Goal: Book appointment/travel/reservation

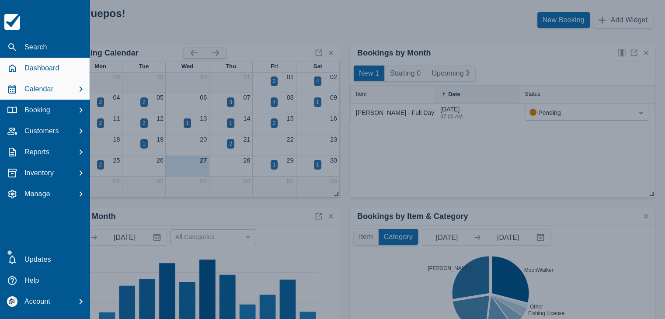
click at [52, 87] on p "Calendar" at bounding box center [38, 89] width 29 height 10
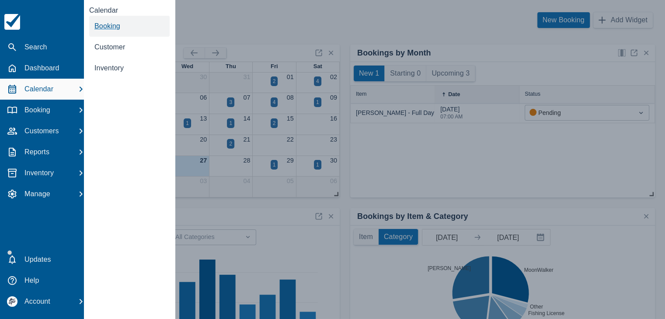
click at [112, 26] on span "Booking" at bounding box center [107, 25] width 26 height 7
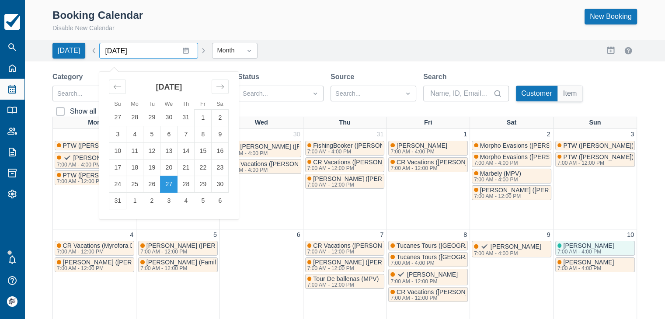
click at [179, 49] on input "[DATE]" at bounding box center [148, 51] width 99 height 16
click at [216, 89] on icon "Move forward to switch to the next month." at bounding box center [220, 87] width 8 height 8
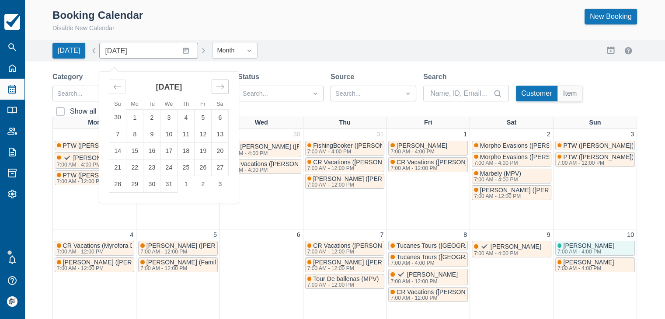
click at [216, 89] on icon "Move forward to switch to the next month." at bounding box center [220, 87] width 8 height 8
click at [182, 116] on td "1" at bounding box center [185, 117] width 17 height 17
type input "January 2026"
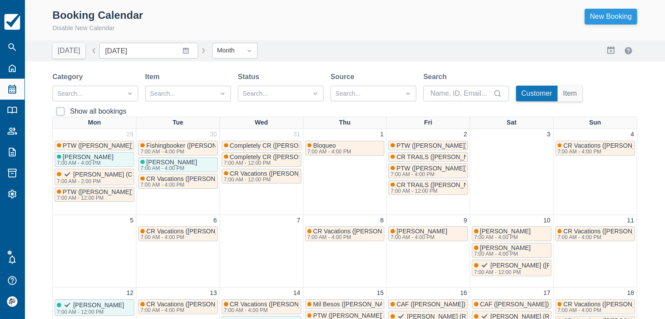
click at [596, 20] on link "New Booking" at bounding box center [610, 17] width 52 height 16
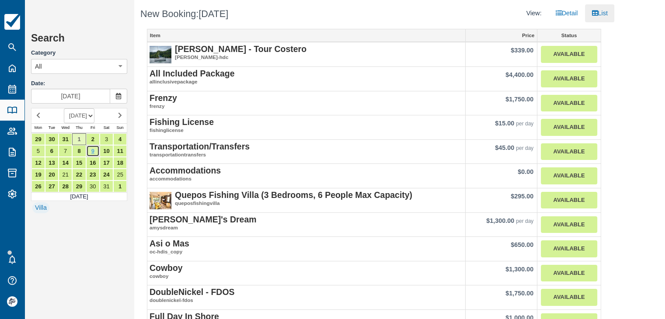
click at [94, 152] on link "9" at bounding box center [93, 151] width 14 height 12
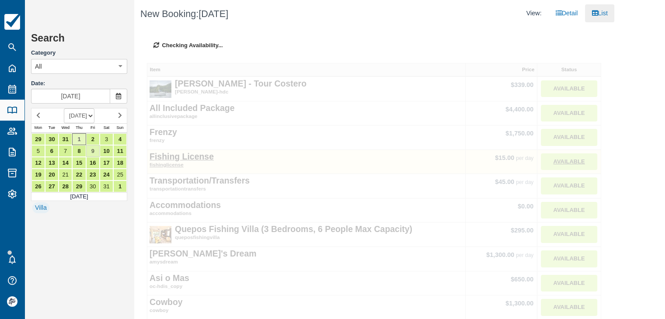
type input "[DATE]"
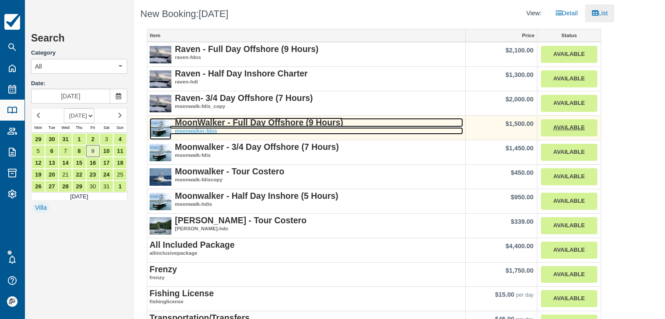
click at [261, 126] on strong "MoonWalker - Full Day Offshore (9 Hours)" at bounding box center [259, 123] width 168 height 10
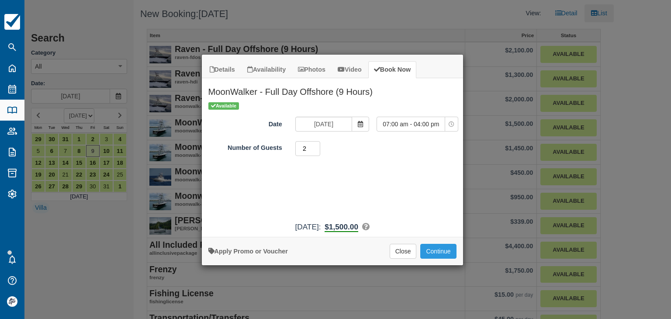
type input "2"
click at [316, 145] on input "2" at bounding box center [307, 148] width 25 height 15
click at [438, 253] on button "Continue" at bounding box center [438, 251] width 36 height 15
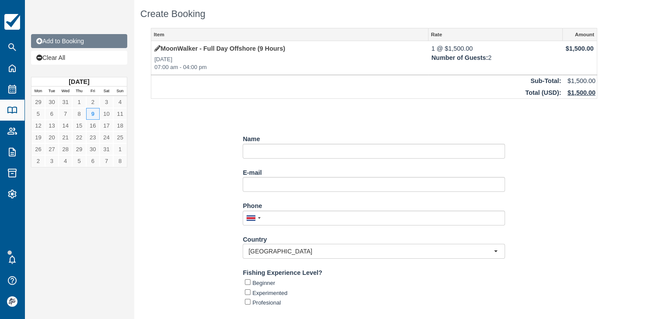
click at [75, 40] on link "Add to Booking" at bounding box center [79, 41] width 96 height 14
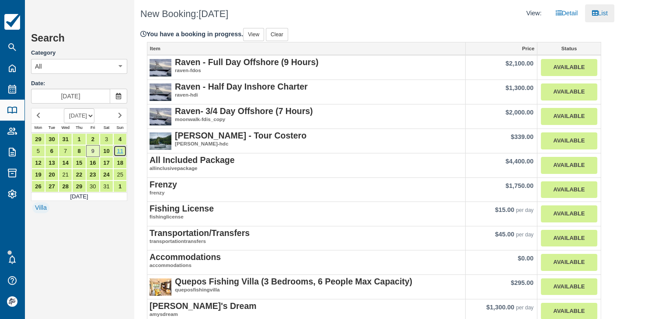
click at [122, 148] on link "11" at bounding box center [120, 151] width 14 height 12
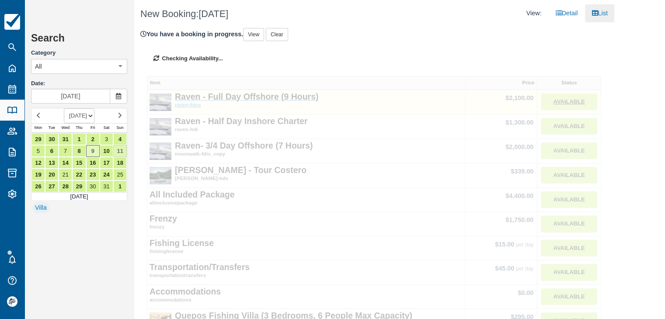
type input "Jan 11 2026"
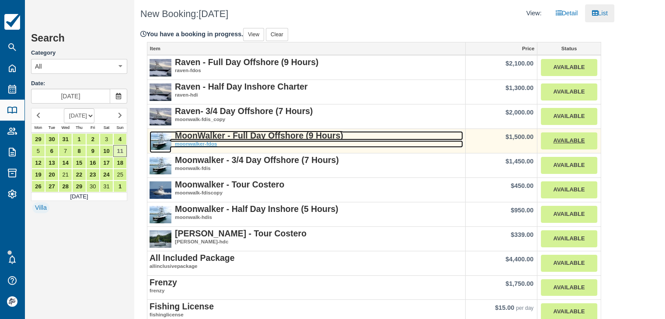
click at [246, 135] on strong "MoonWalker - Full Day Offshore (9 Hours)" at bounding box center [259, 136] width 168 height 10
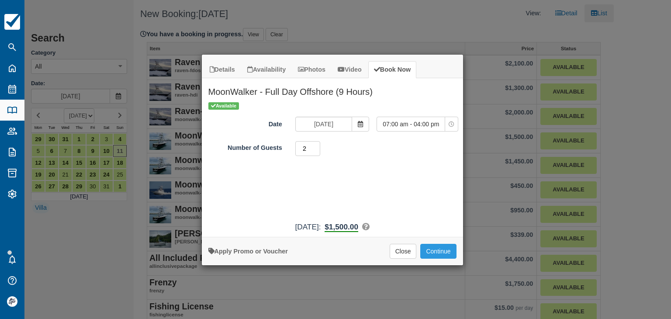
type input "2"
click at [316, 145] on input "2" at bounding box center [307, 148] width 25 height 15
click at [437, 252] on button "Continue" at bounding box center [438, 251] width 36 height 15
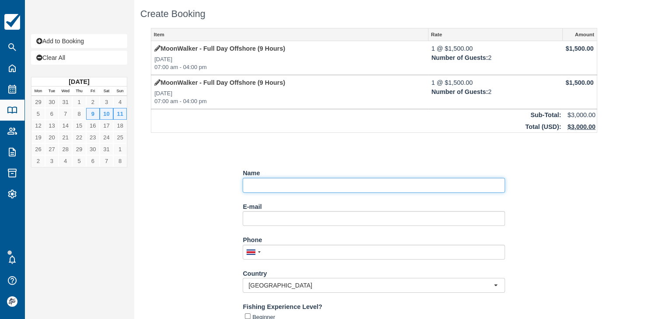
click at [273, 187] on input "Name" at bounding box center [373, 185] width 262 height 15
paste input "Pawel Mazur"
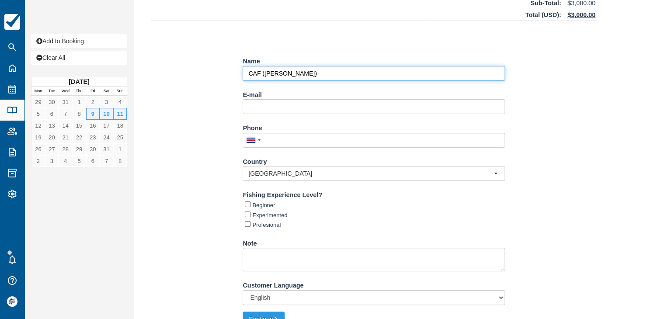
scroll to position [126, 0]
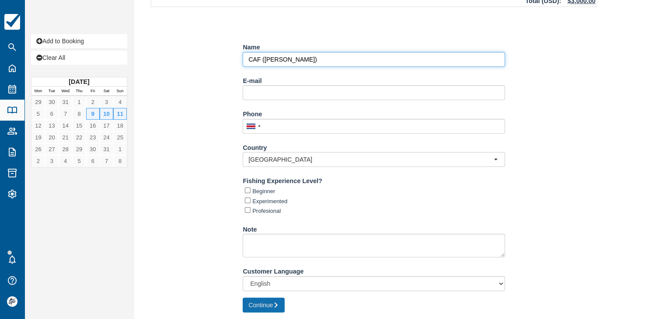
type input "CAF (Pawel Mazur)"
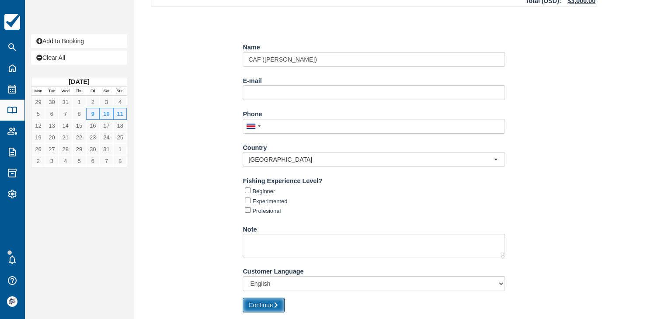
click at [273, 303] on button "Continue" at bounding box center [263, 305] width 42 height 15
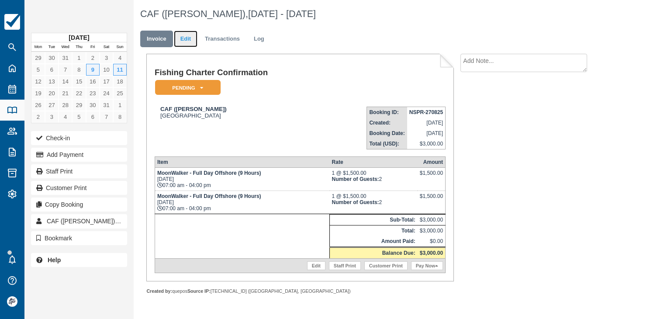
click at [184, 42] on link "Edit" at bounding box center [186, 39] width 24 height 17
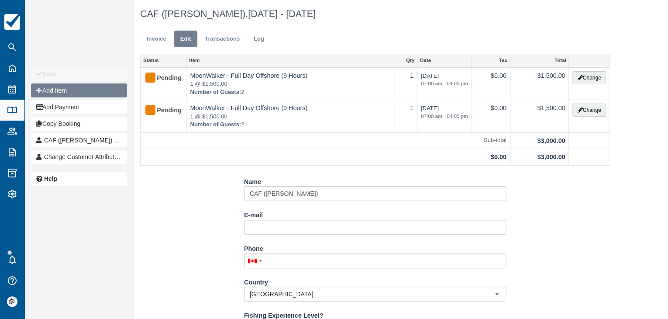
click at [68, 95] on button "Add Item" at bounding box center [79, 90] width 96 height 14
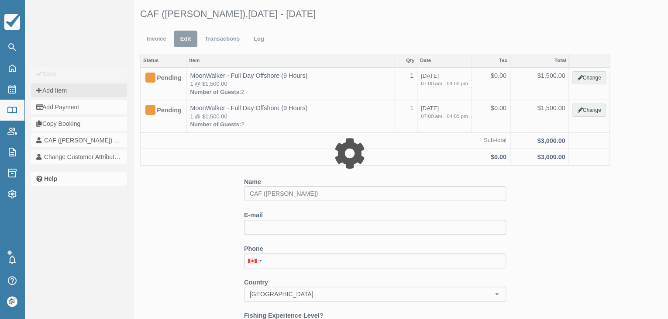
type input "0.00"
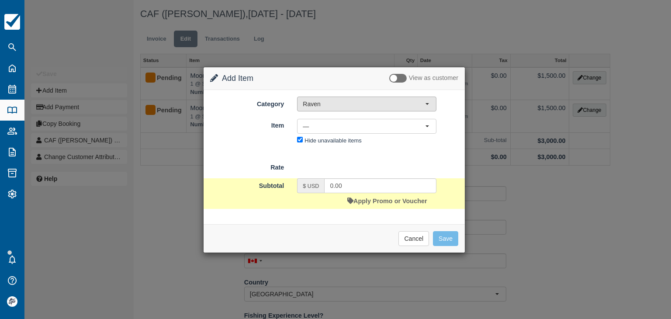
click at [346, 102] on span "Raven" at bounding box center [364, 104] width 122 height 9
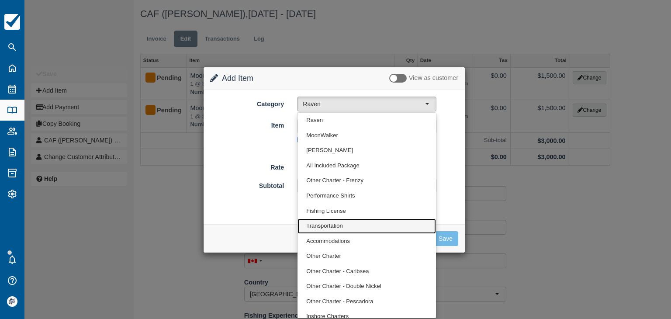
click at [330, 226] on span "Transportation" at bounding box center [324, 226] width 36 height 8
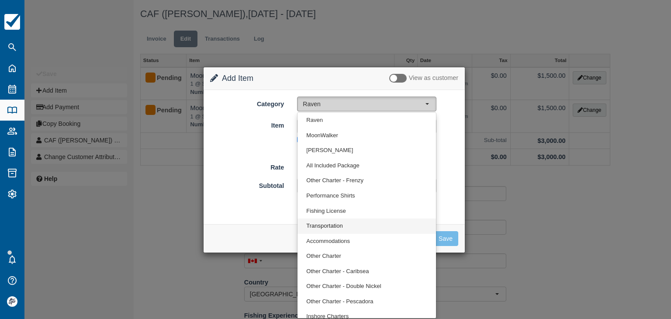
select select "10"
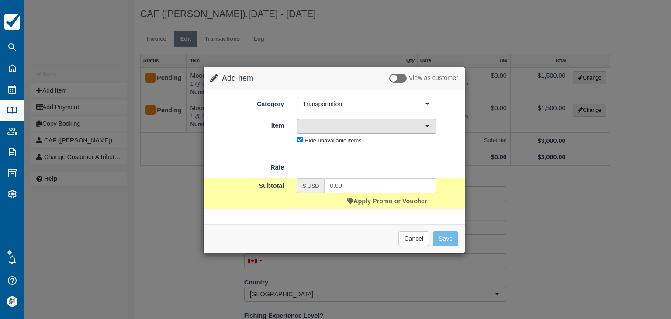
click at [326, 128] on span "—" at bounding box center [364, 126] width 122 height 9
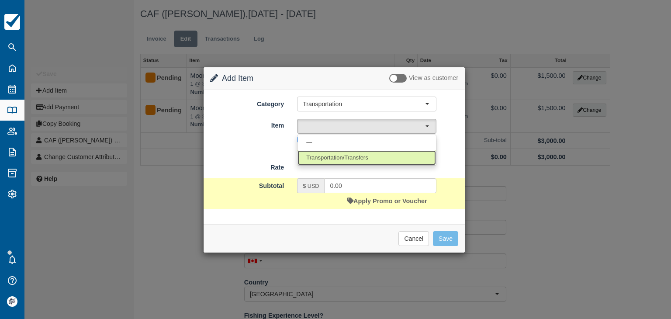
click at [326, 159] on span "Transportation/Transfers" at bounding box center [337, 158] width 62 height 8
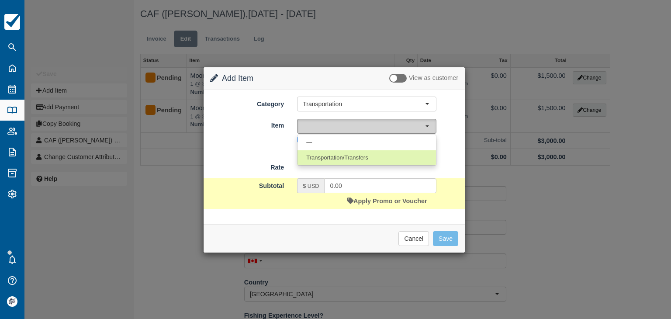
select select "17"
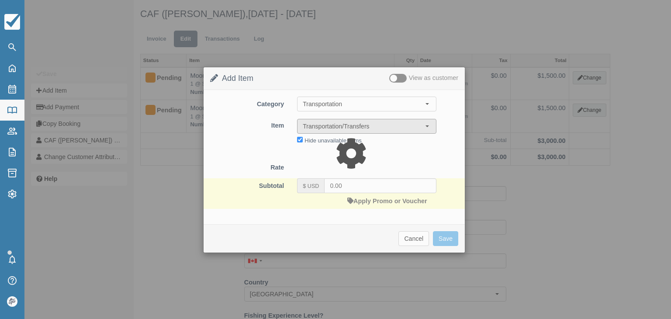
type input "45.00"
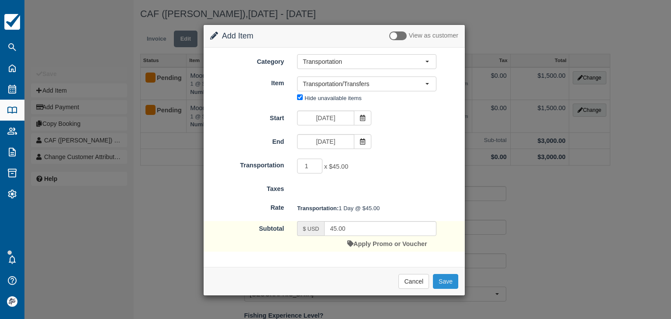
click at [445, 280] on button "Save" at bounding box center [445, 281] width 25 height 15
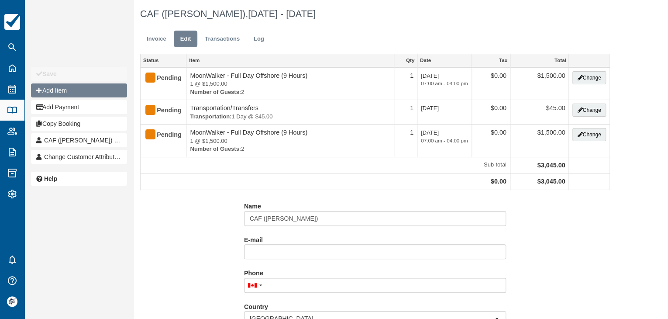
click at [65, 90] on button "Add Item" at bounding box center [79, 90] width 96 height 14
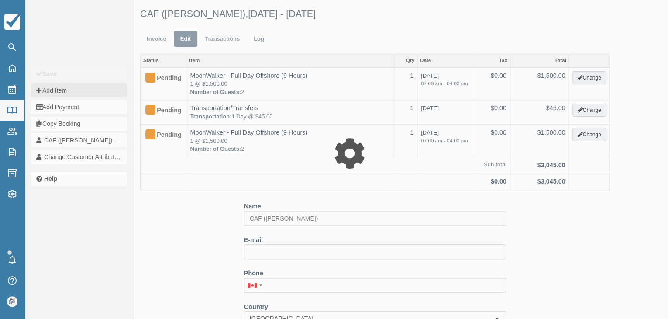
type input "0.00"
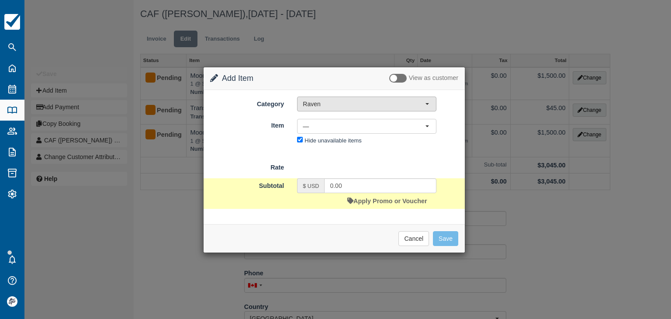
click at [301, 100] on button "Raven" at bounding box center [366, 104] width 139 height 15
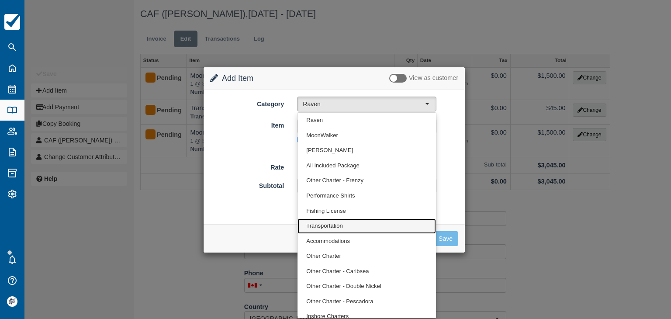
click at [328, 223] on span "Transportation" at bounding box center [324, 226] width 36 height 8
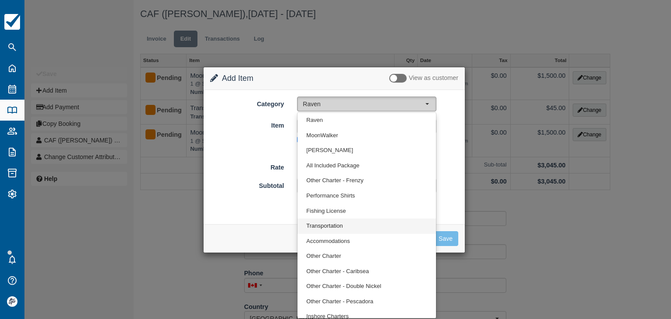
select select "10"
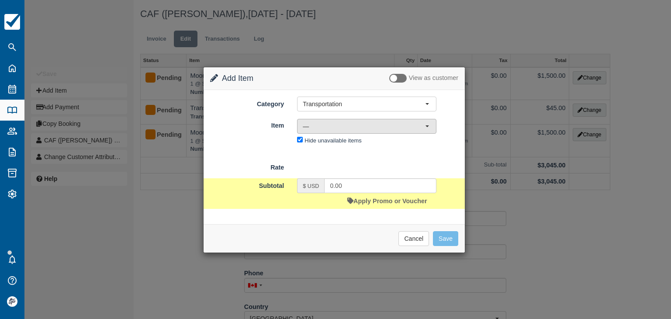
click at [323, 128] on span "—" at bounding box center [364, 126] width 122 height 9
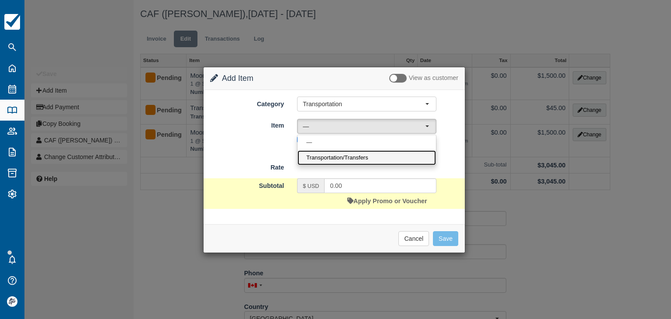
drag, startPoint x: 322, startPoint y: 154, endPoint x: 347, endPoint y: 165, distance: 27.6
click at [322, 154] on span "Transportation/Transfers" at bounding box center [337, 158] width 62 height 8
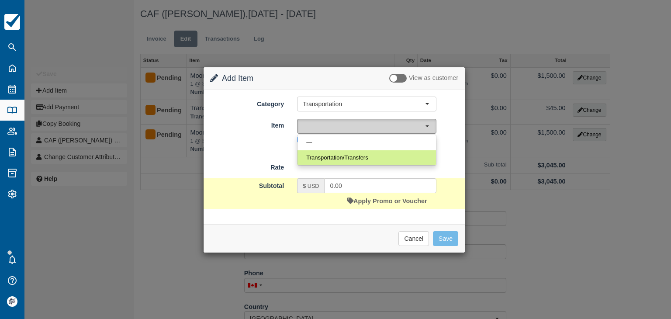
select select "17"
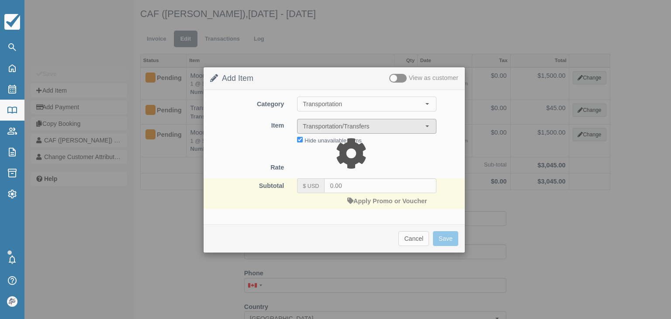
type input "45.00"
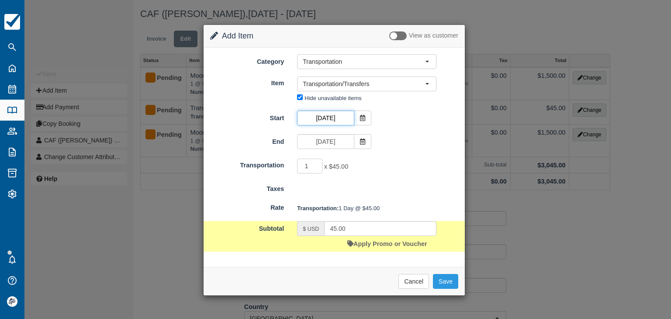
click at [335, 114] on input "[DATE]" at bounding box center [325, 118] width 57 height 15
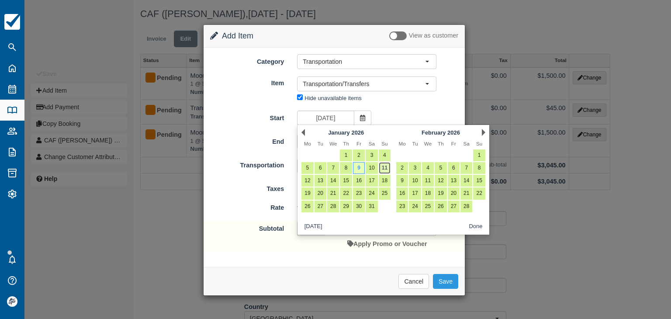
click at [387, 170] on link "11" at bounding box center [385, 168] width 12 height 12
type input "[DATE]"
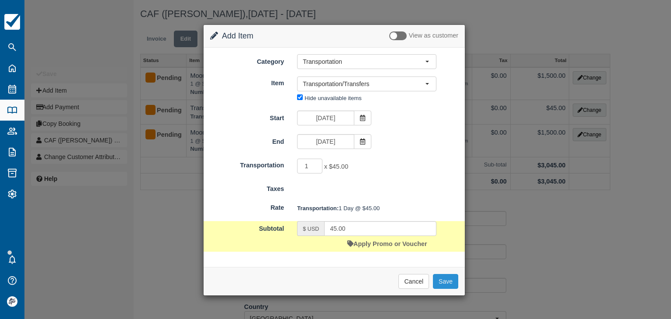
drag, startPoint x: 447, startPoint y: 282, endPoint x: 443, endPoint y: 277, distance: 6.8
click at [448, 282] on button "Save" at bounding box center [445, 281] width 25 height 15
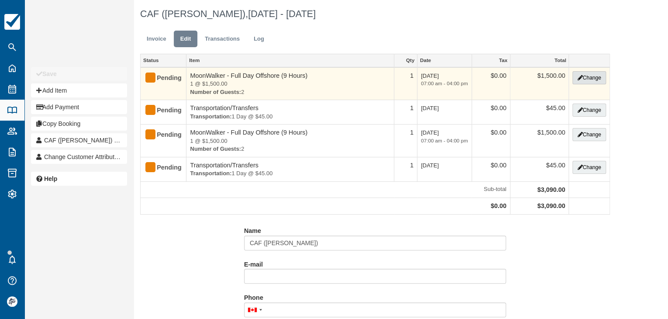
click at [584, 78] on button "Change" at bounding box center [589, 77] width 33 height 13
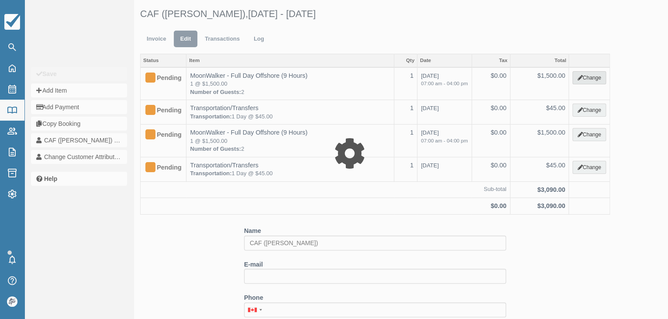
type input "1500.00"
select select "2"
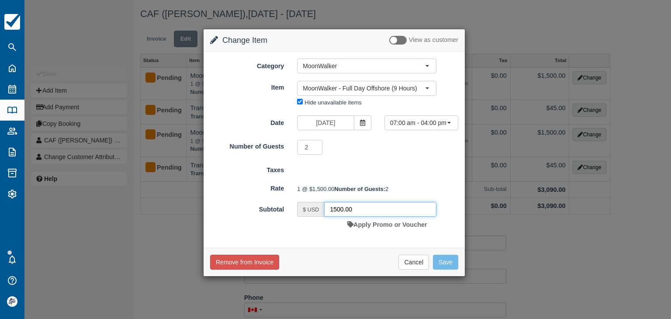
click at [378, 217] on input "1500.00" at bounding box center [380, 209] width 112 height 15
type input "1250"
click at [446, 270] on button "Save" at bounding box center [445, 262] width 25 height 15
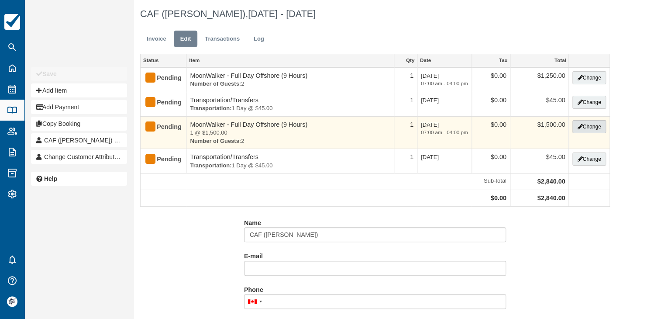
click at [578, 126] on icon "button" at bounding box center [580, 126] width 5 height 5
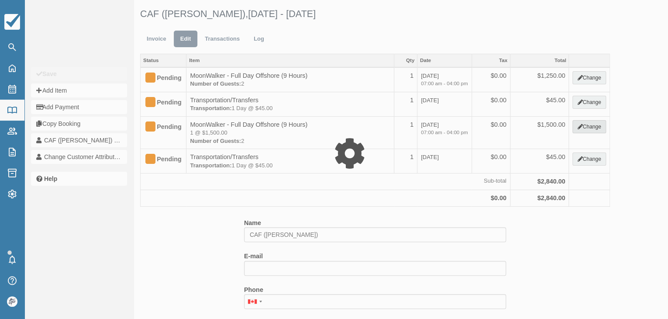
type input "1500.00"
select select "2"
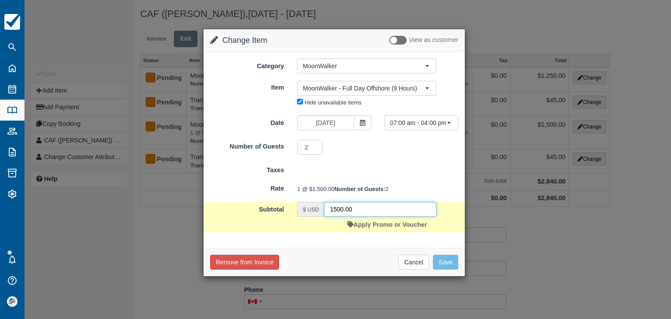
click at [358, 217] on input "1500.00" at bounding box center [380, 209] width 112 height 15
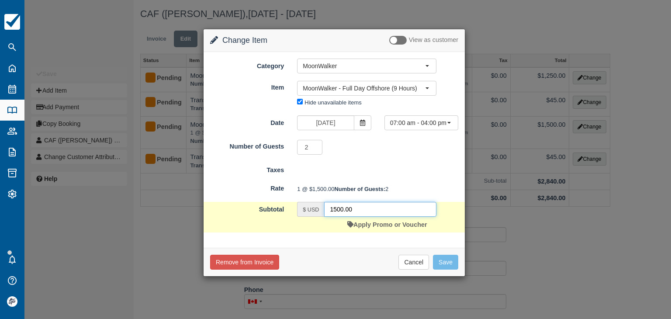
click at [358, 217] on input "1500.00" at bounding box center [380, 209] width 112 height 15
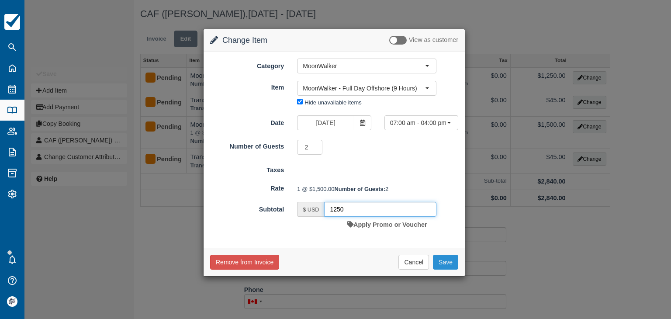
type input "1250"
click at [446, 270] on button "Save" at bounding box center [445, 262] width 25 height 15
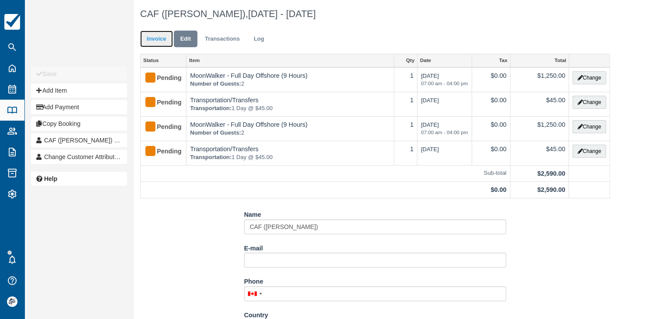
click at [159, 37] on link "Invoice" at bounding box center [156, 39] width 33 height 17
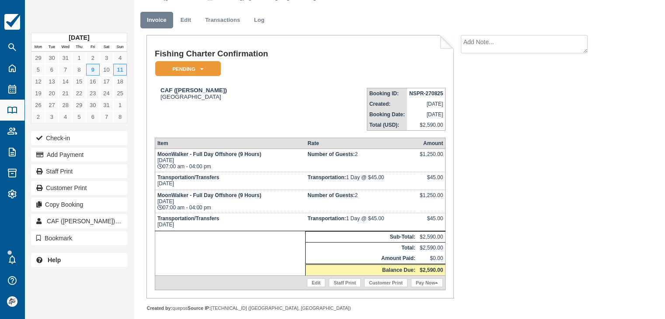
scroll to position [27, 0]
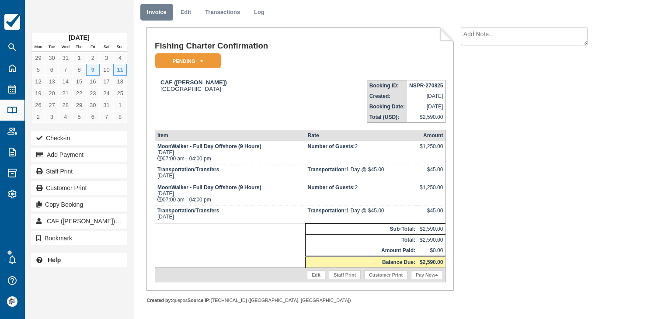
click at [487, 41] on textarea at bounding box center [524, 36] width 127 height 18
paste textarea "Roundtrip Transportation (La Mariposa)"
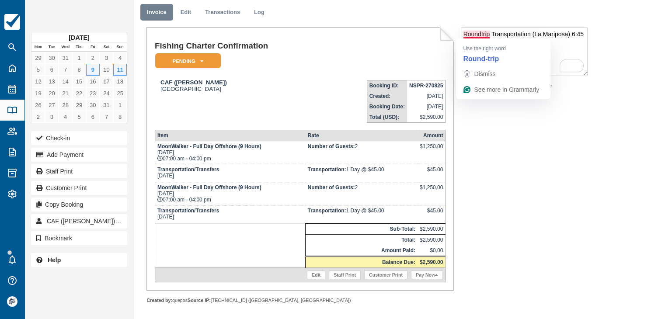
drag, startPoint x: 490, startPoint y: 33, endPoint x: 423, endPoint y: 33, distance: 66.8
click at [423, 33] on div "Fishing Charter Confirmation Pending   Reserved Deposit Paid Waiting Cancelled …" at bounding box center [374, 174] width 480 height 295
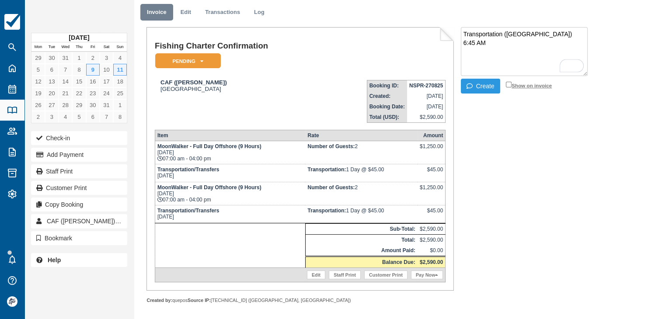
type textarea "Transportation (La Mariposa) 6:45 AM"
click at [510, 83] on input "Show on invoice" at bounding box center [509, 85] width 6 height 6
checkbox input "true"
click at [483, 88] on button "Create" at bounding box center [480, 86] width 39 height 15
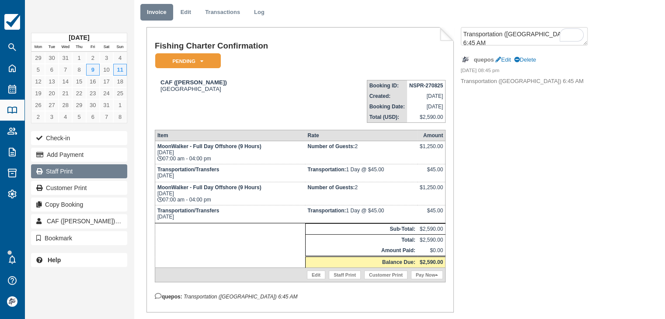
click at [69, 170] on link "Staff Print" at bounding box center [79, 171] width 96 height 14
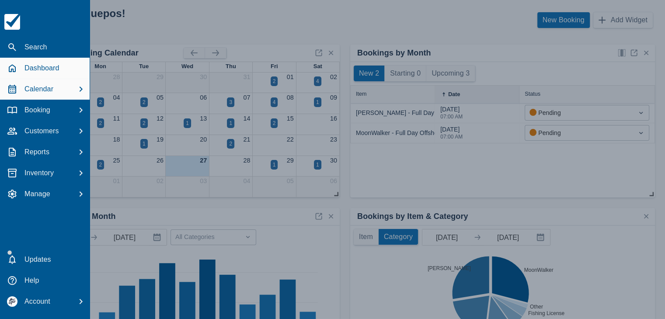
drag, startPoint x: 29, startPoint y: 91, endPoint x: 36, endPoint y: 91, distance: 7.0
click at [29, 91] on p "Calendar" at bounding box center [38, 89] width 29 height 10
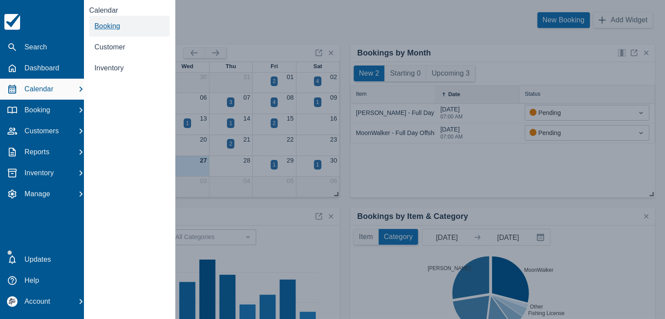
click at [106, 30] on span "Booking" at bounding box center [107, 25] width 26 height 7
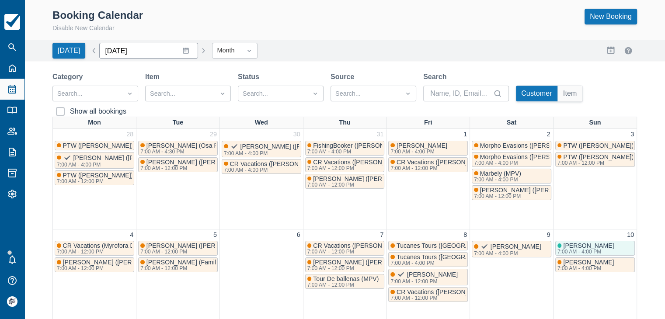
click at [139, 53] on input "[DATE]" at bounding box center [148, 51] width 99 height 16
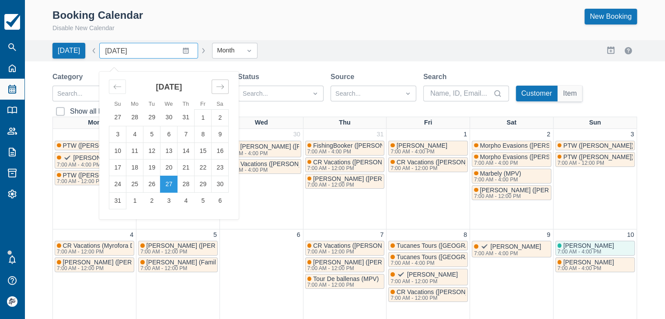
click at [219, 84] on icon "Move forward to switch to the next month." at bounding box center [220, 87] width 8 height 8
click at [211, 117] on td "1" at bounding box center [219, 117] width 17 height 17
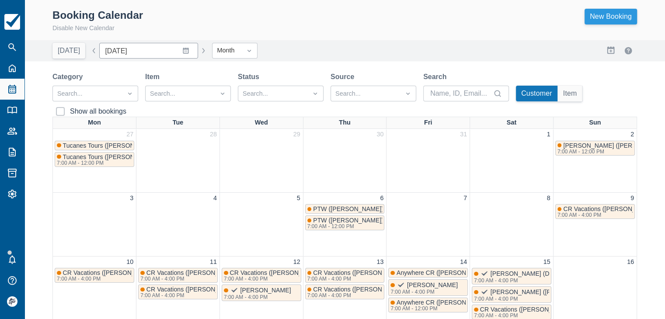
click at [594, 15] on link "New Booking" at bounding box center [610, 17] width 52 height 16
click at [59, 53] on button "[DATE]" at bounding box center [68, 51] width 33 height 16
type input "August 2025"
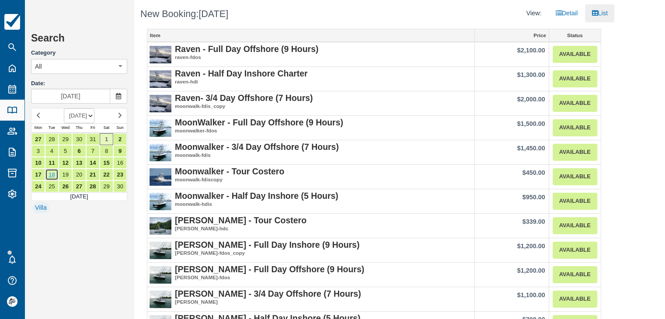
click at [51, 173] on link "18" at bounding box center [52, 175] width 14 height 12
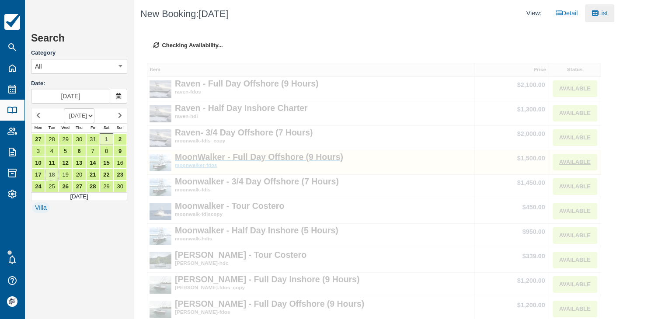
type input "[DATE]"
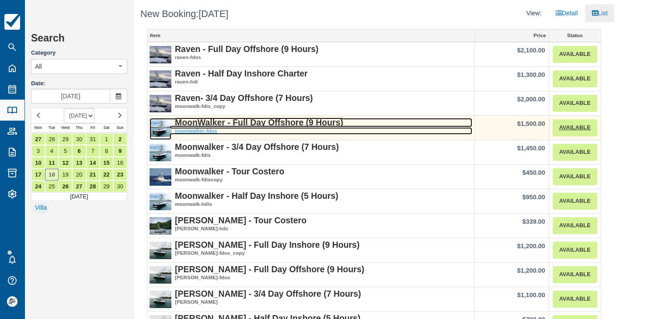
click at [255, 125] on strong "MoonWalker - Full Day Offshore (9 Hours)" at bounding box center [259, 123] width 168 height 10
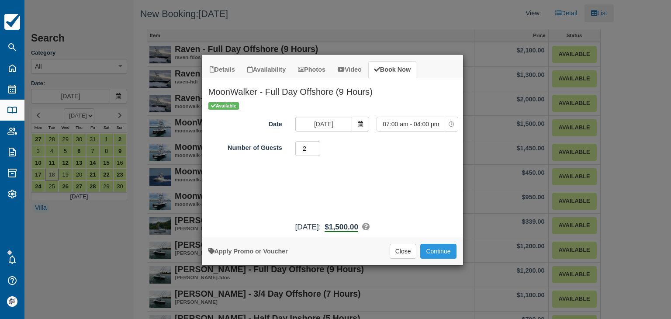
type input "2"
click at [317, 147] on input "2" at bounding box center [307, 148] width 25 height 15
click at [446, 252] on button "Continue" at bounding box center [438, 251] width 36 height 15
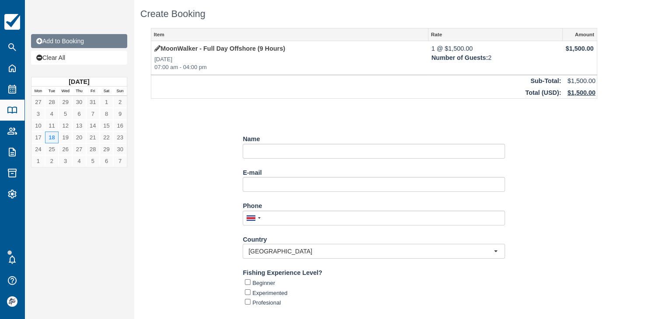
click at [69, 42] on link "Add to Booking" at bounding box center [79, 41] width 96 height 14
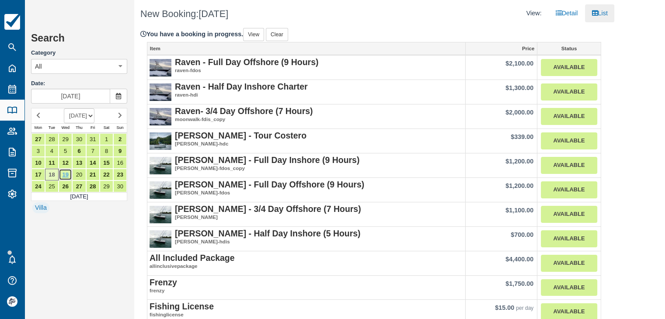
click at [65, 173] on link "19" at bounding box center [66, 175] width 14 height 12
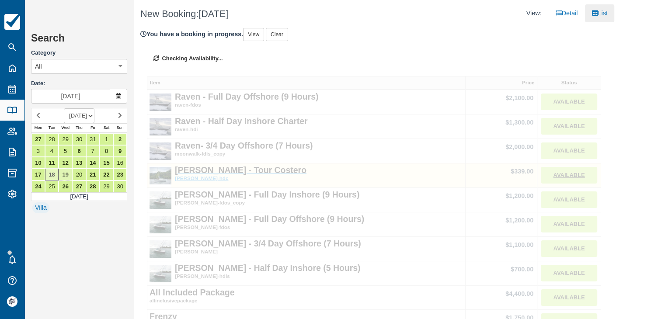
type input "Nov 19 2025"
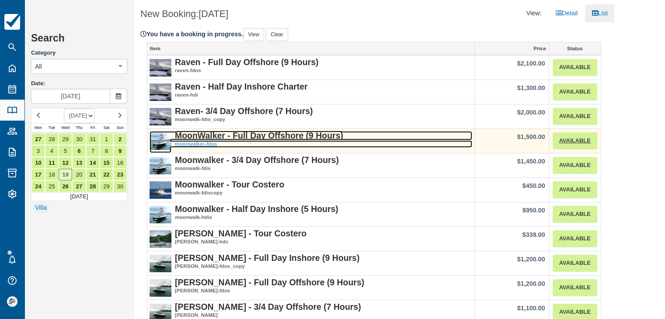
click at [241, 138] on strong "MoonWalker - Full Day Offshore (9 Hours)" at bounding box center [259, 136] width 168 height 10
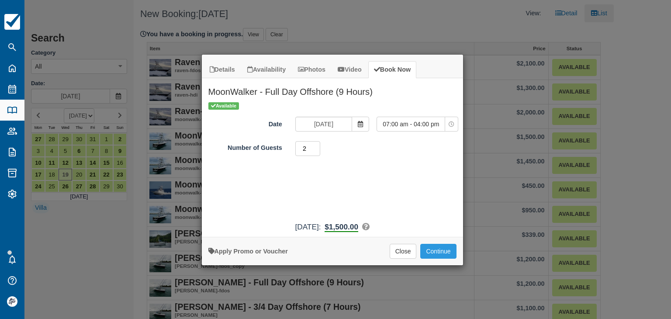
type input "2"
click at [316, 145] on input "2" at bounding box center [307, 148] width 25 height 15
click at [436, 249] on button "Continue" at bounding box center [438, 251] width 36 height 15
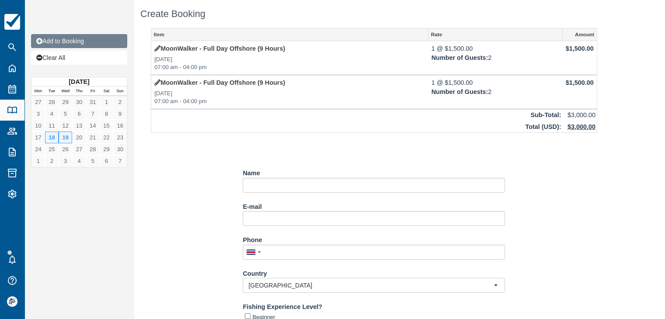
click at [69, 43] on link "Add to Booking" at bounding box center [79, 41] width 96 height 14
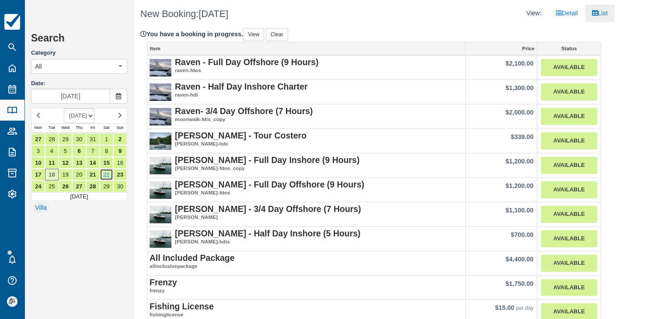
click at [110, 172] on link "22" at bounding box center [107, 175] width 14 height 12
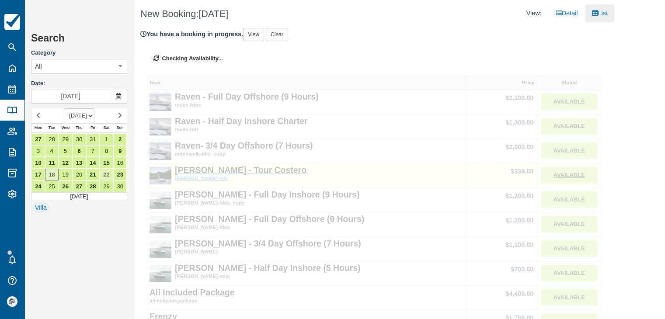
type input "Nov 22 2025"
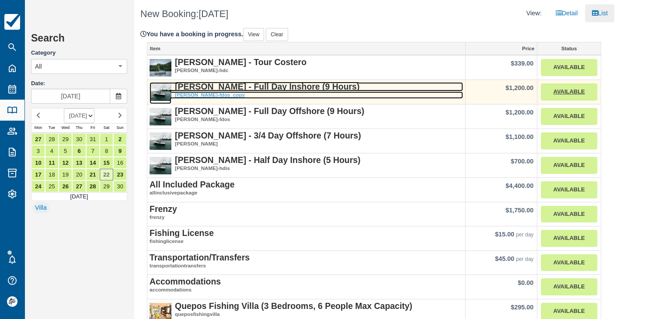
click at [253, 87] on strong "[PERSON_NAME] - Full Day Inshore (9 Hours)" at bounding box center [267, 87] width 184 height 10
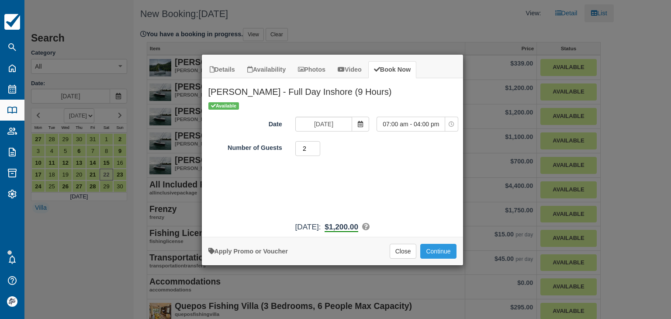
type input "2"
click at [318, 146] on input "2" at bounding box center [307, 148] width 25 height 15
click at [441, 247] on button "Continue" at bounding box center [438, 251] width 36 height 15
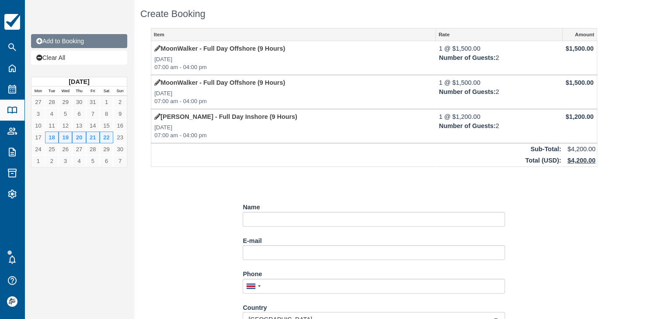
click at [74, 42] on link "Add to Booking" at bounding box center [79, 41] width 96 height 14
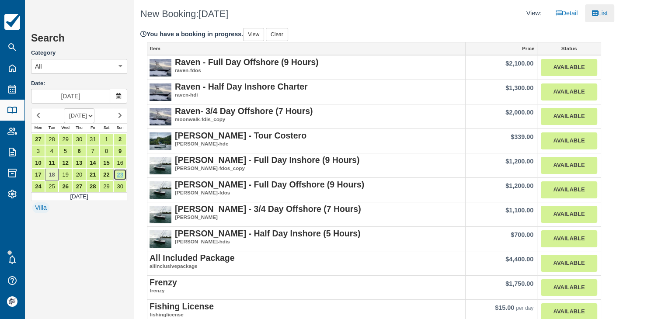
click at [122, 173] on link "23" at bounding box center [120, 175] width 14 height 12
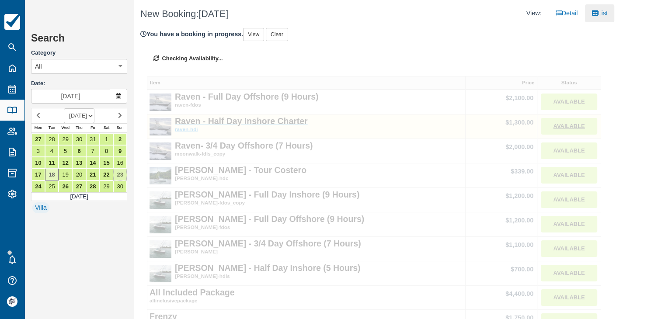
type input "[DATE]"
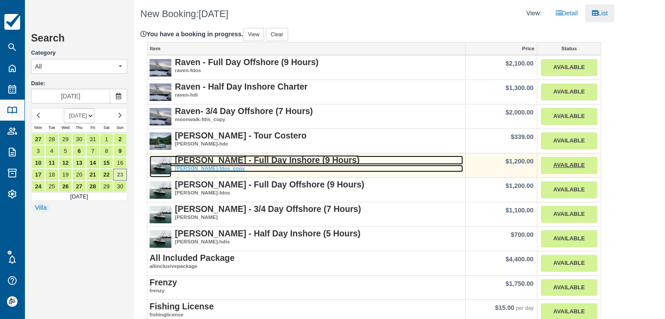
click at [262, 161] on strong "[PERSON_NAME] - Full Day Inshore (9 Hours)" at bounding box center [267, 160] width 184 height 10
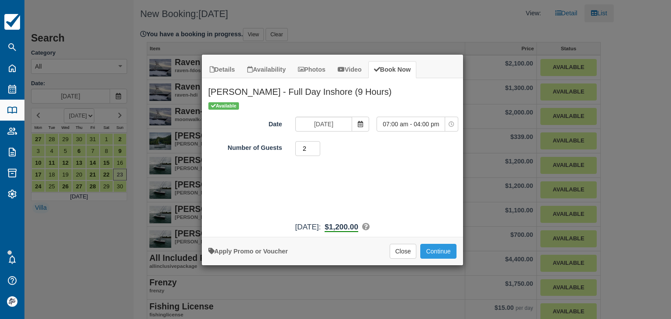
type input "2"
click at [317, 145] on input "2" at bounding box center [307, 148] width 25 height 15
click at [436, 249] on button "Continue" at bounding box center [438, 251] width 36 height 15
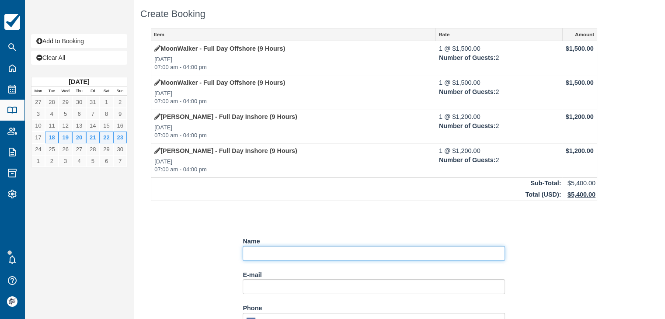
click at [288, 248] on input "Name" at bounding box center [373, 253] width 262 height 15
paste input "[PERSON_NAME] (QF Package)"
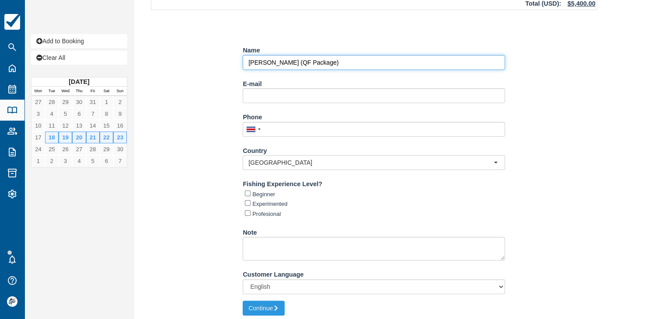
scroll to position [194, 0]
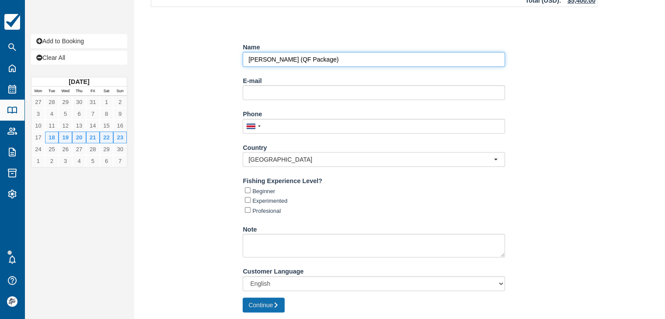
type input "[PERSON_NAME] (QF Package)"
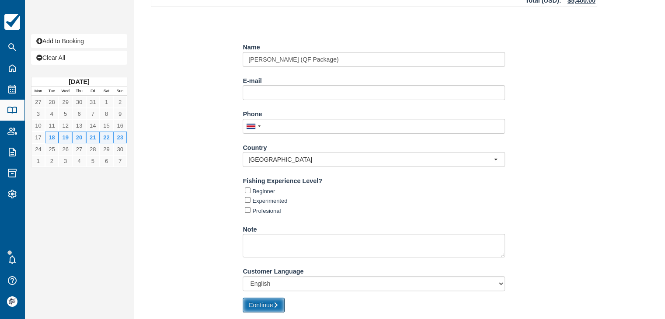
click at [274, 307] on icon "submit" at bounding box center [276, 305] width 6 height 6
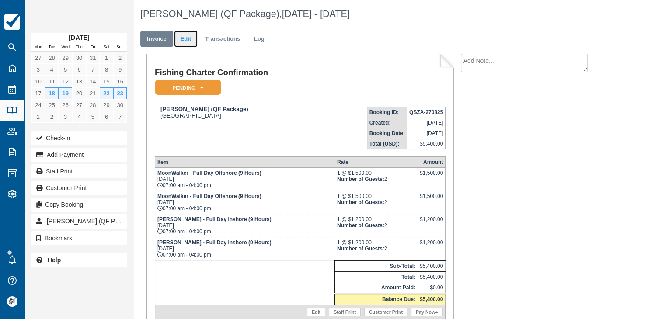
click at [189, 41] on link "Edit" at bounding box center [186, 39] width 24 height 17
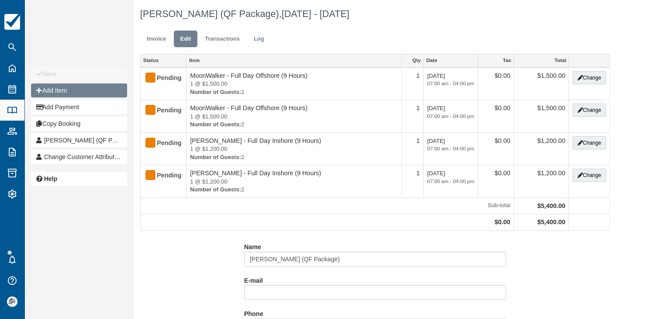
click at [88, 90] on button "Add Item" at bounding box center [79, 90] width 96 height 14
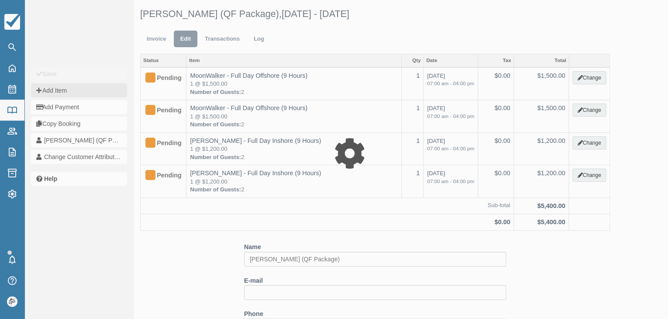
type input "0.00"
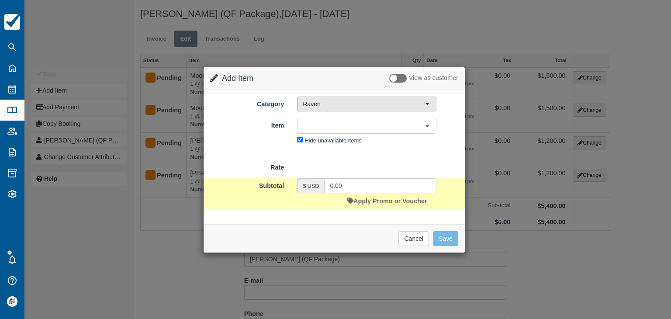
click at [329, 106] on span "Raven" at bounding box center [364, 104] width 122 height 9
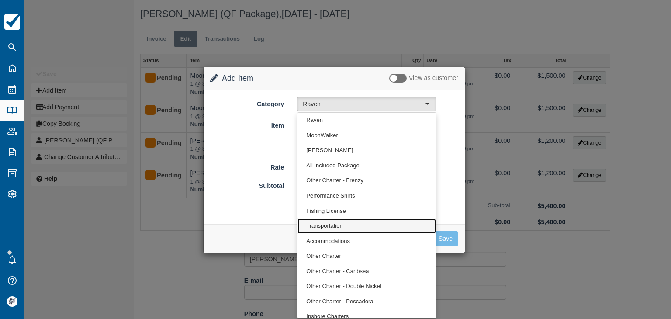
click at [330, 229] on link "Transportation" at bounding box center [367, 225] width 139 height 15
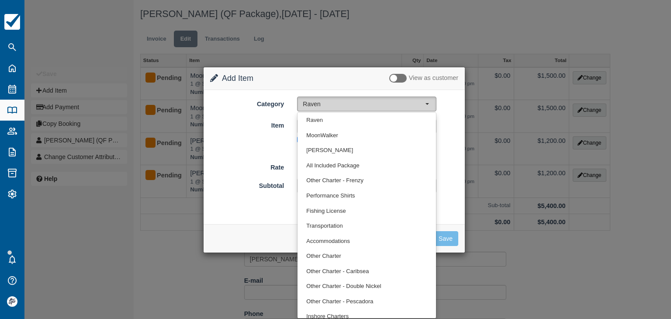
select select "10"
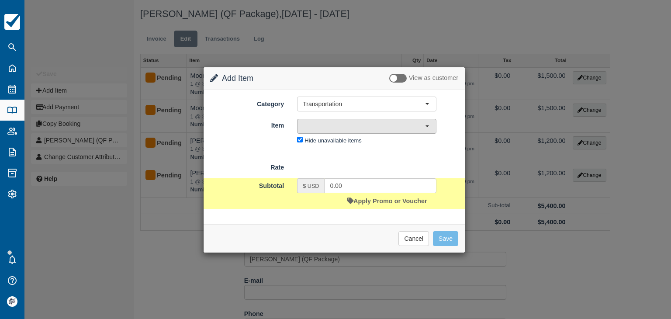
click at [325, 130] on button "—" at bounding box center [366, 126] width 139 height 15
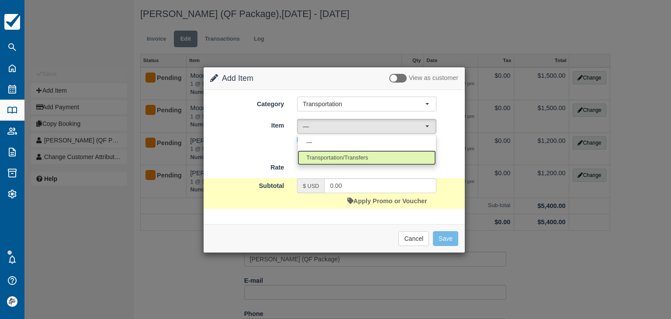
click at [333, 156] on span "Transportation/Transfers" at bounding box center [337, 158] width 62 height 8
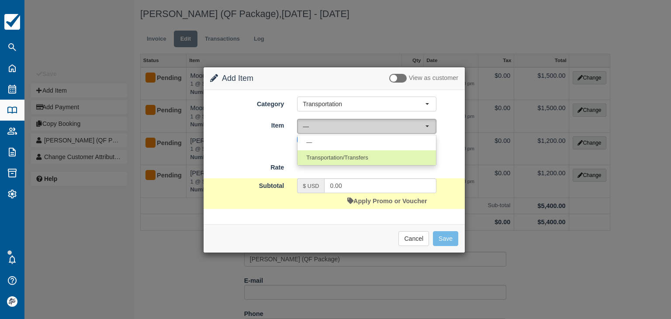
select select "17"
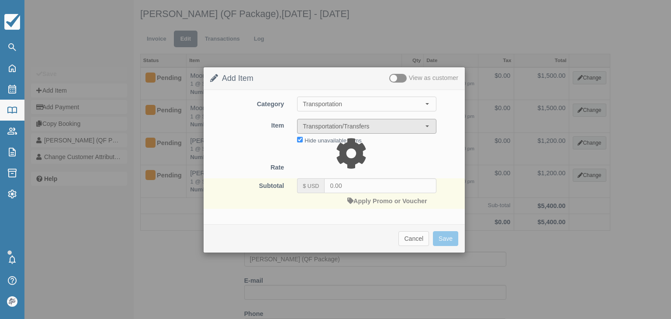
type input "45.00"
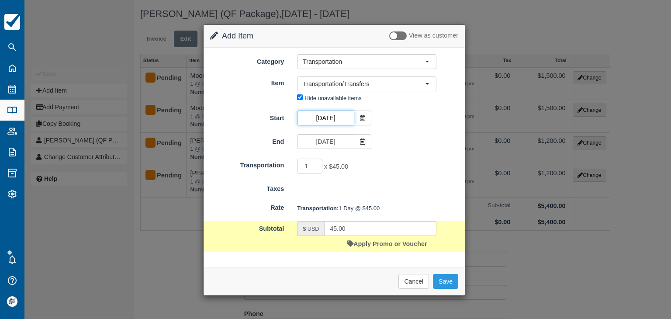
click at [338, 118] on input "[DATE]" at bounding box center [325, 118] width 57 height 15
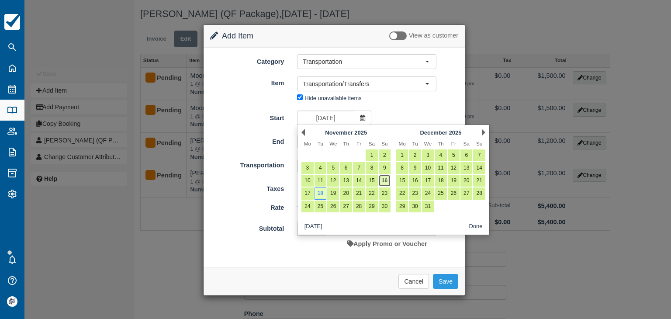
click at [383, 182] on link "16" at bounding box center [385, 181] width 12 height 12
type input "Nov 16 2025"
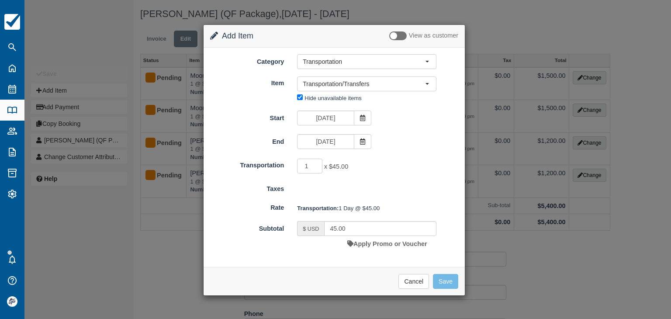
type input "135.00"
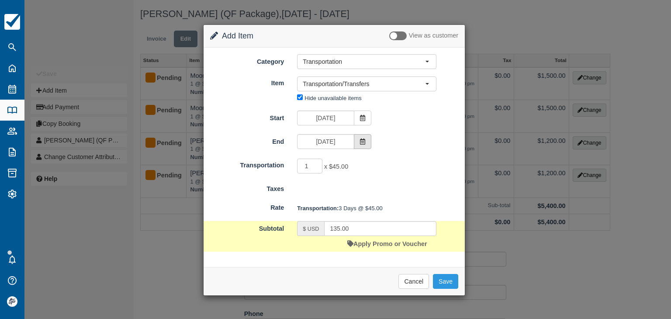
click at [365, 144] on span at bounding box center [362, 141] width 17 height 15
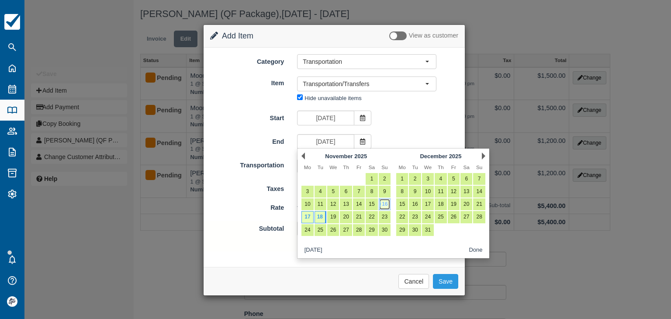
click at [384, 205] on link "16" at bounding box center [385, 204] width 12 height 12
type input "Nov 16 2025"
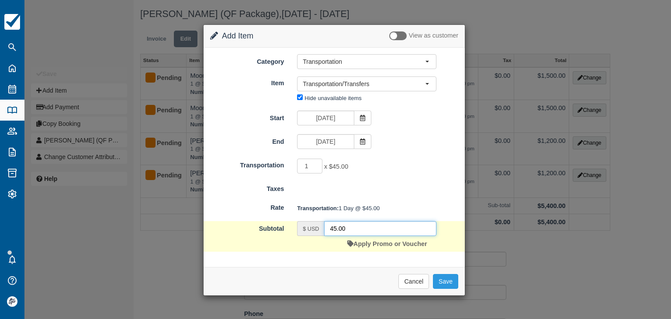
click at [353, 229] on input "45.00" at bounding box center [380, 228] width 112 height 15
click at [354, 229] on input "45.00" at bounding box center [380, 228] width 112 height 15
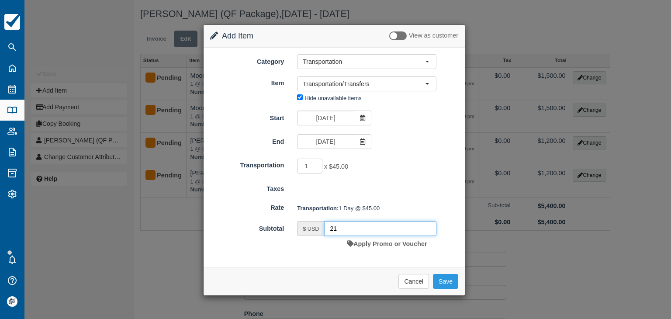
type input "2"
type input "190"
click at [443, 280] on button "Save" at bounding box center [445, 281] width 25 height 15
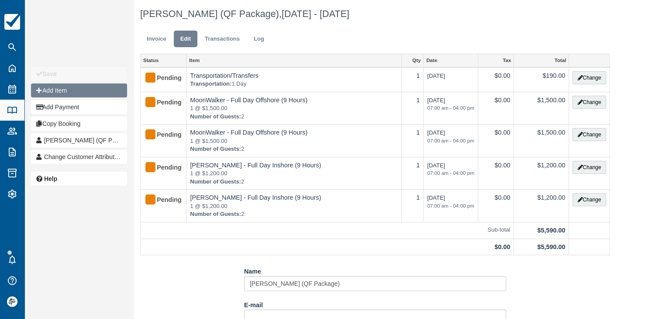
click at [66, 96] on button "Add Item" at bounding box center [79, 90] width 96 height 14
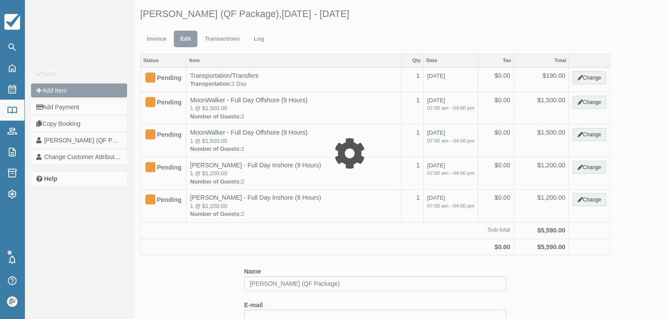
type input "0.00"
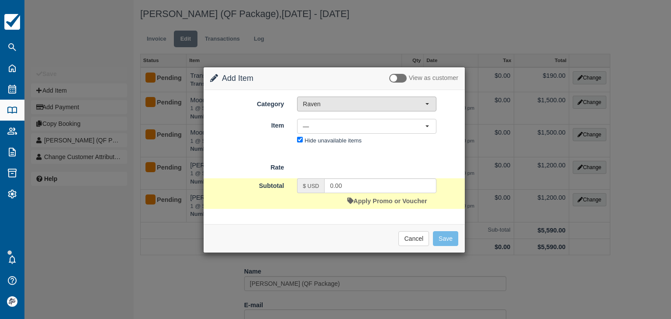
click at [330, 105] on span "Raven" at bounding box center [364, 104] width 122 height 9
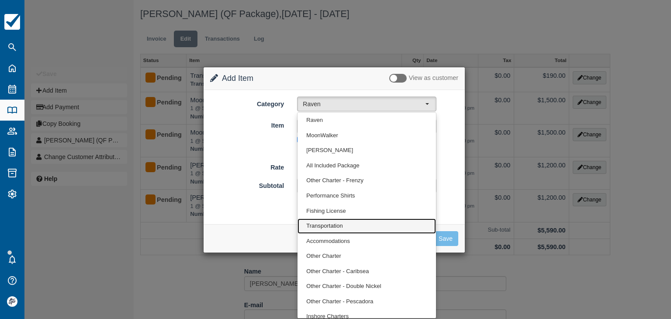
click at [348, 224] on link "Transportation" at bounding box center [367, 225] width 139 height 15
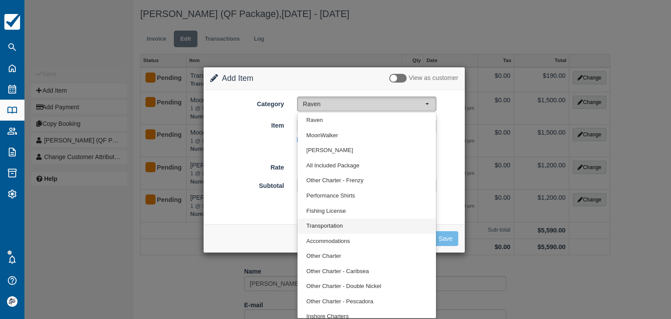
select select "10"
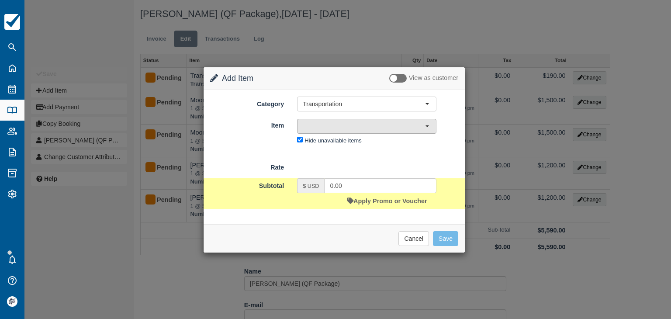
click at [314, 127] on span "—" at bounding box center [364, 126] width 122 height 9
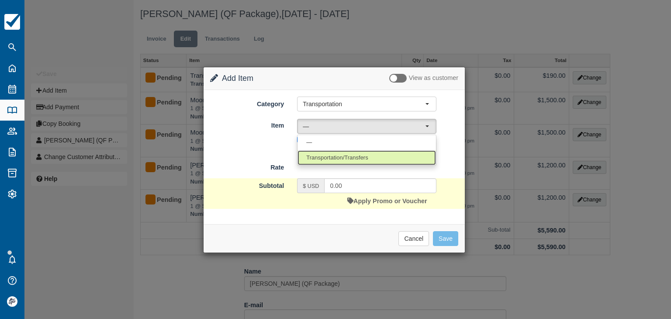
click at [322, 156] on span "Transportation/Transfers" at bounding box center [337, 158] width 62 height 8
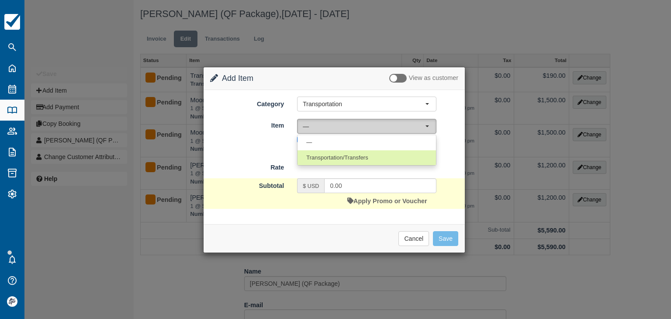
select select "17"
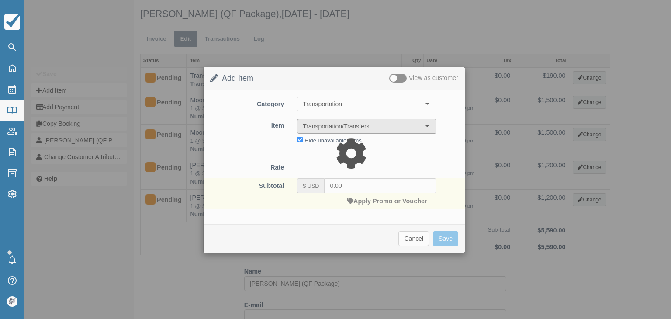
type input "45.00"
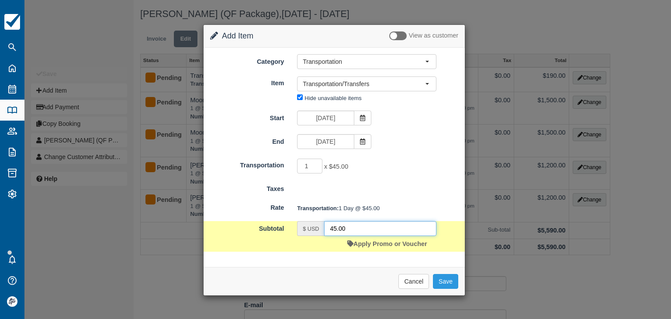
click at [354, 231] on input "45.00" at bounding box center [380, 228] width 112 height 15
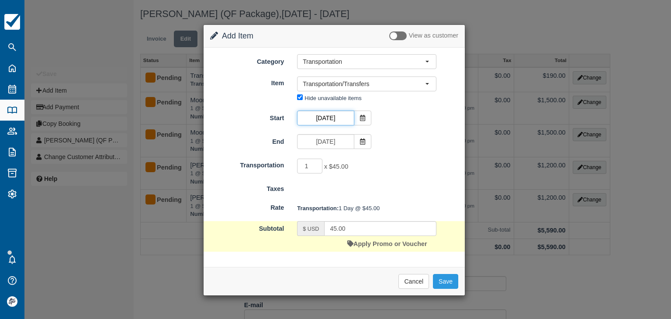
click at [320, 117] on input "[DATE]" at bounding box center [325, 118] width 57 height 15
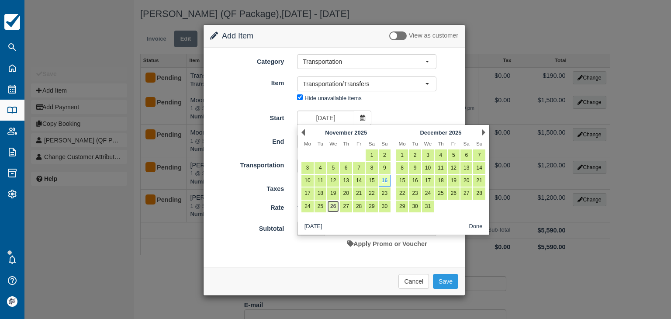
click at [332, 208] on link "26" at bounding box center [333, 207] width 12 height 12
type input "[DATE]"
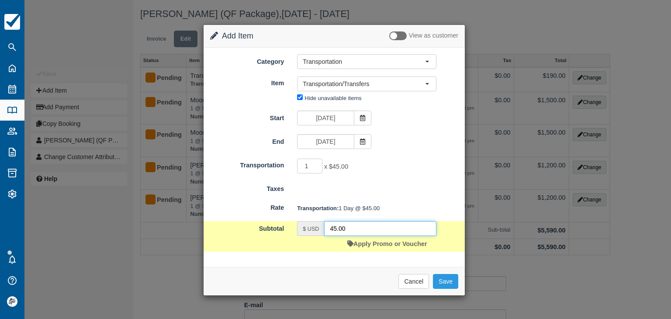
click at [352, 226] on input "45.00" at bounding box center [380, 228] width 112 height 15
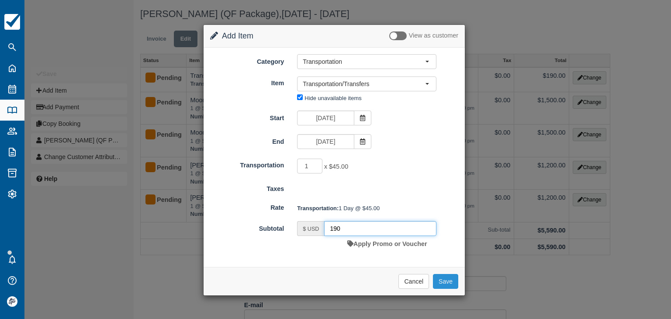
type input "190"
click at [442, 283] on button "Save" at bounding box center [445, 281] width 25 height 15
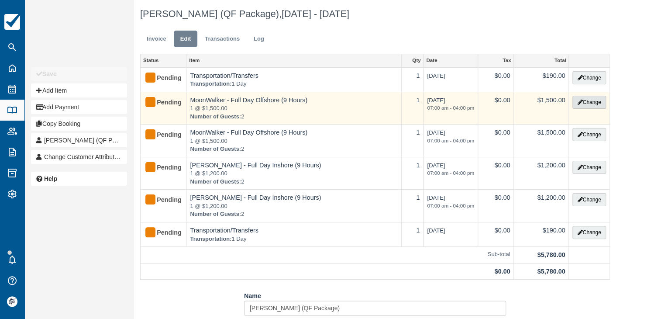
click at [584, 103] on button "Change" at bounding box center [589, 102] width 33 height 13
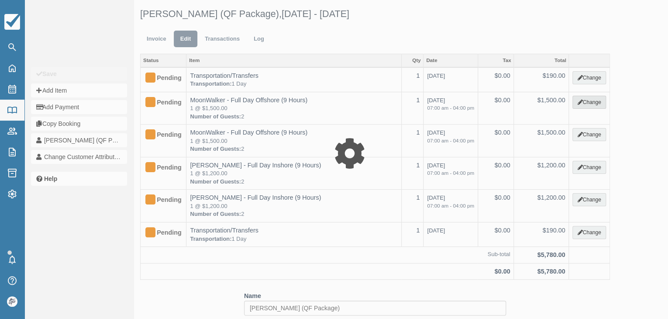
type input "1500.00"
select select "2"
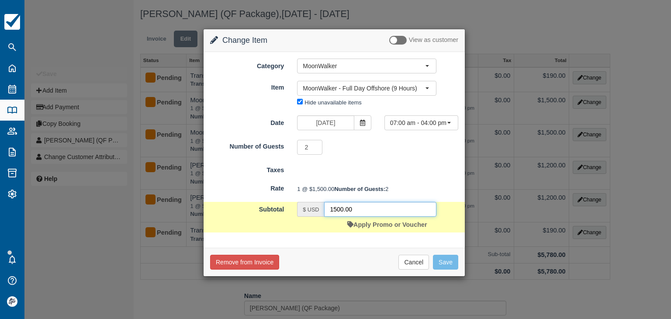
click at [366, 217] on input "1500.00" at bounding box center [380, 209] width 112 height 15
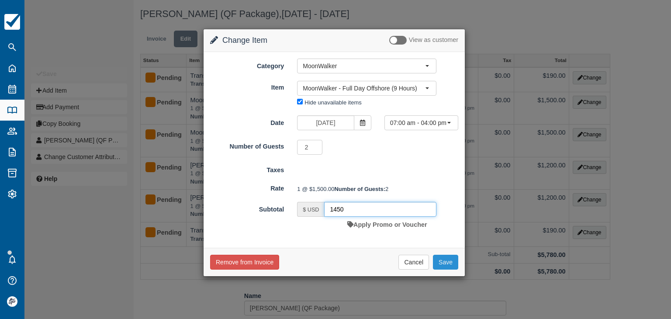
type input "1450"
click at [441, 270] on button "Save" at bounding box center [445, 262] width 25 height 15
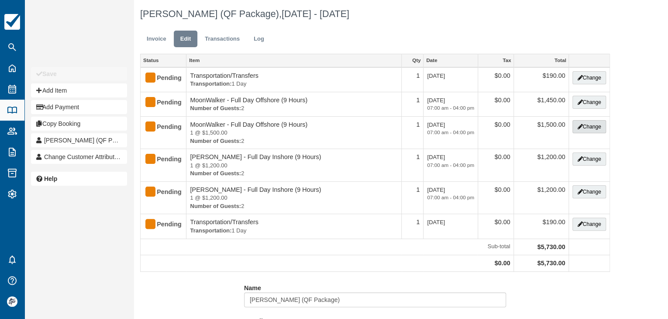
click at [584, 125] on button "Change" at bounding box center [589, 126] width 33 height 13
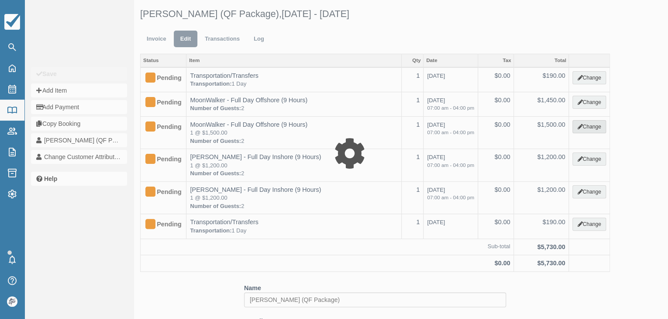
type input "1500.00"
select select "2"
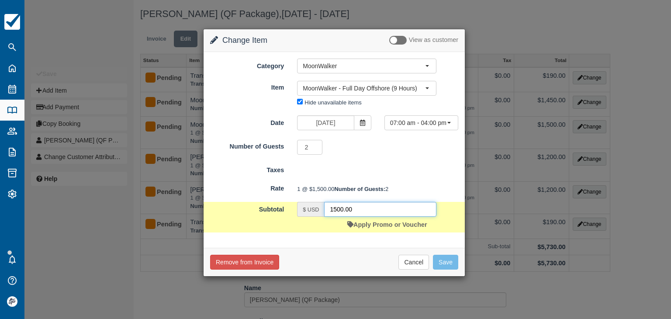
click at [371, 217] on input "1500.00" at bounding box center [380, 209] width 112 height 15
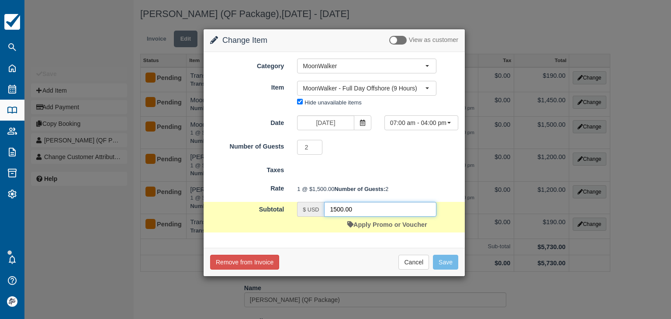
click at [371, 217] on input "1500.00" at bounding box center [380, 209] width 112 height 15
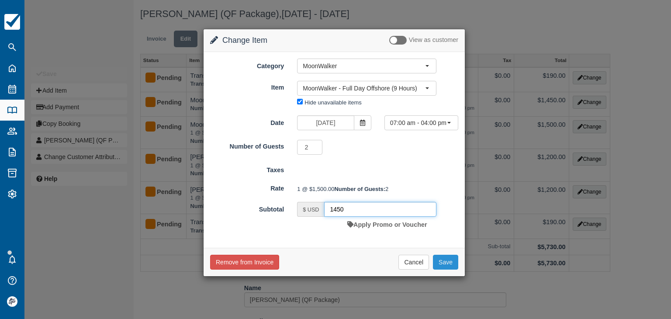
type input "1450"
click at [443, 270] on button "Save" at bounding box center [445, 262] width 25 height 15
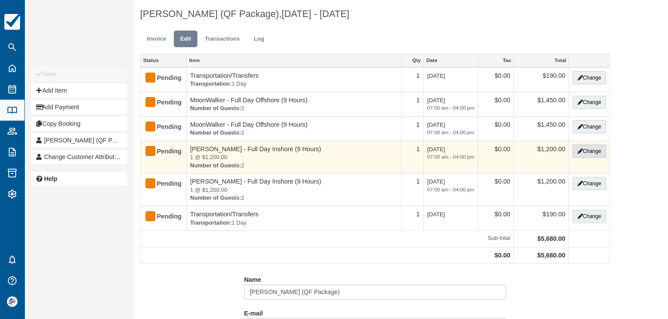
click at [586, 151] on button "Change" at bounding box center [589, 151] width 33 height 13
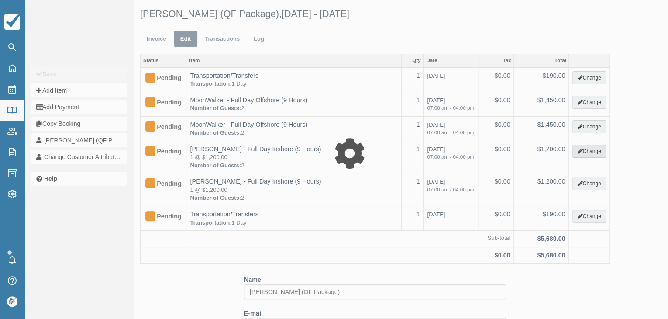
type input "1200.00"
select select "15"
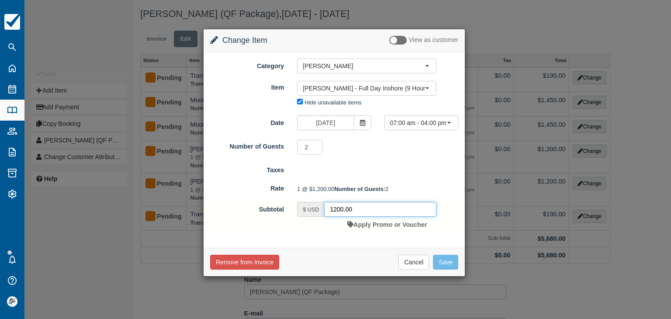
click at [369, 217] on input "1200.00" at bounding box center [380, 209] width 112 height 15
type input "1100"
click at [454, 270] on button "Save" at bounding box center [445, 262] width 25 height 15
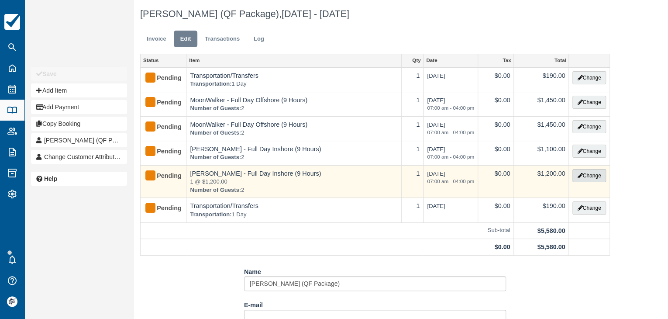
click at [580, 173] on icon "button" at bounding box center [580, 175] width 5 height 5
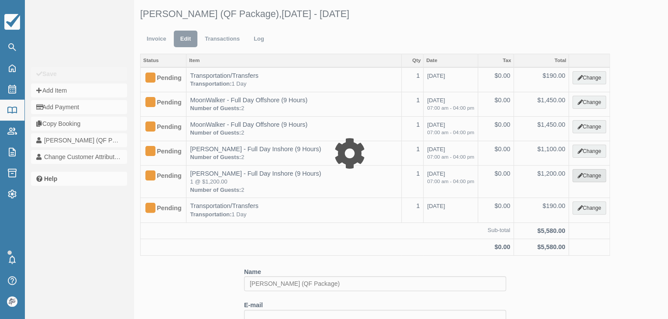
type input "1200.00"
select select "15"
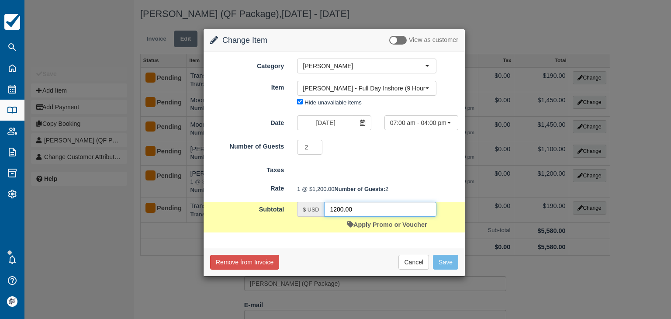
click at [366, 217] on input "1200.00" at bounding box center [380, 209] width 112 height 15
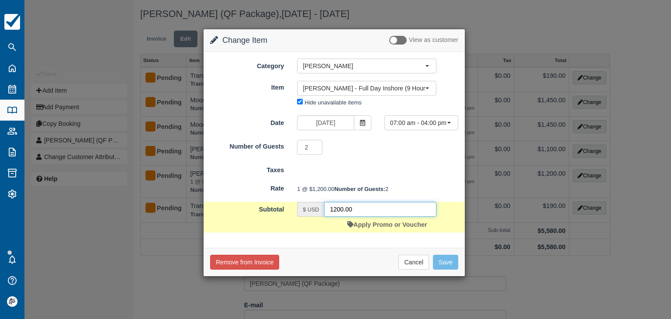
click at [366, 217] on input "1200.00" at bounding box center [380, 209] width 112 height 15
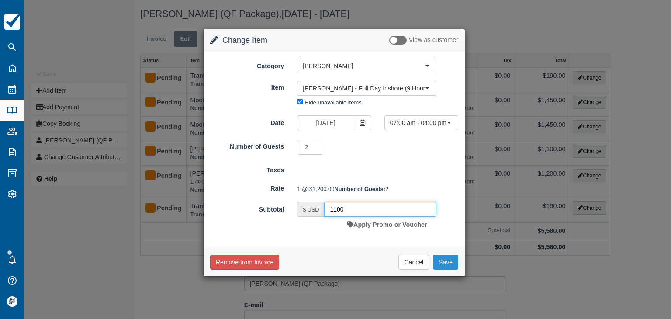
type input "1100"
click at [447, 270] on button "Save" at bounding box center [445, 262] width 25 height 15
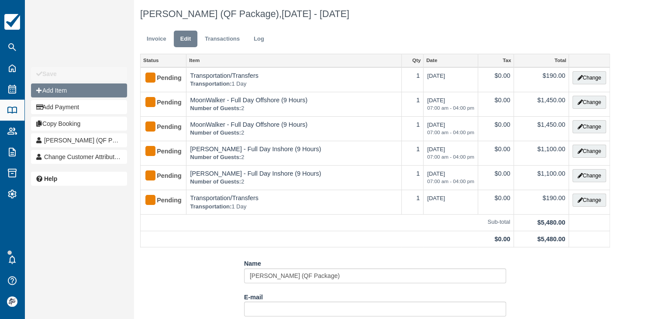
click at [80, 92] on button "Add Item" at bounding box center [79, 90] width 96 height 14
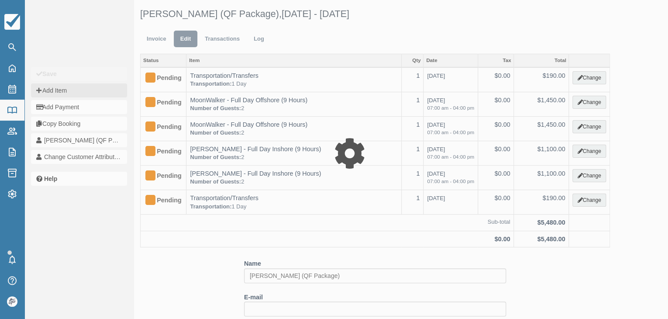
type input "0.00"
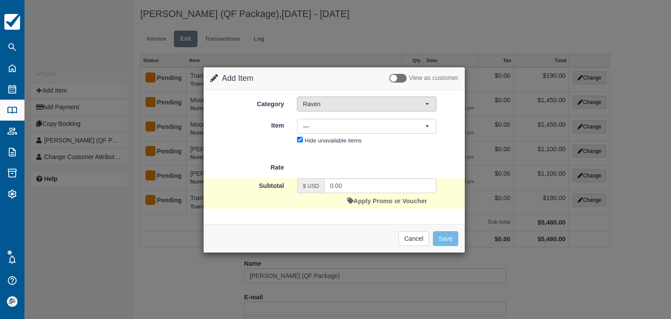
click at [318, 105] on span "Raven" at bounding box center [364, 104] width 122 height 9
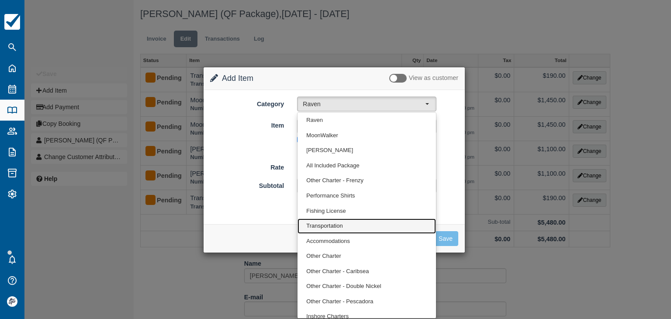
drag, startPoint x: 344, startPoint y: 223, endPoint x: 364, endPoint y: 194, distance: 35.1
click at [344, 224] on link "Transportation" at bounding box center [367, 225] width 139 height 15
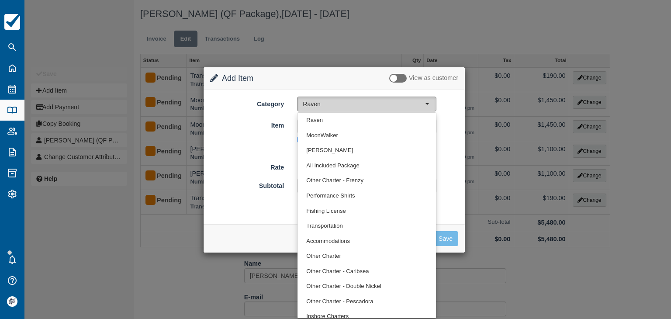
select select "10"
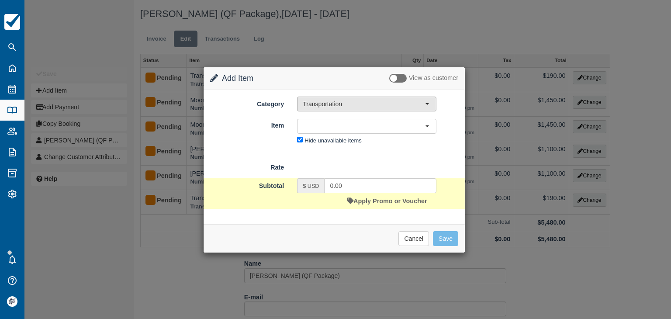
click at [323, 107] on span "Transportation" at bounding box center [364, 104] width 122 height 9
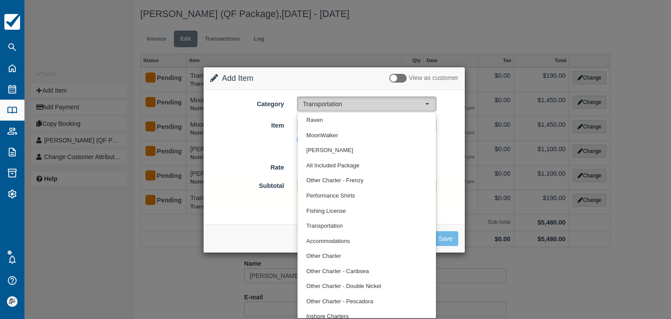
click at [323, 108] on button "Transportation" at bounding box center [366, 104] width 139 height 15
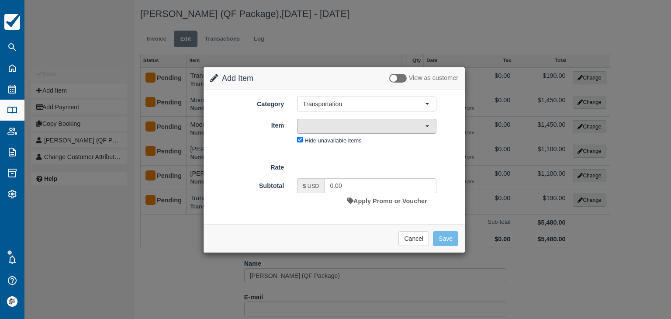
click at [320, 128] on span "—" at bounding box center [364, 126] width 122 height 9
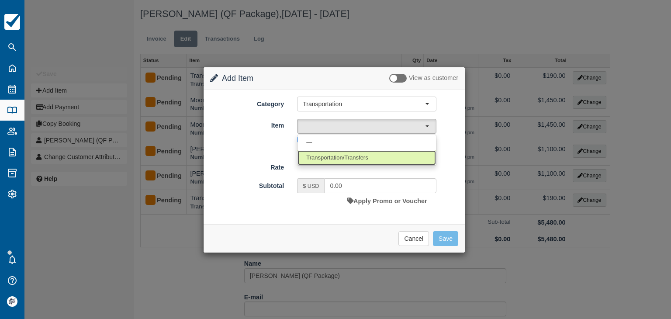
click at [323, 156] on span "Transportation/Transfers" at bounding box center [337, 158] width 62 height 8
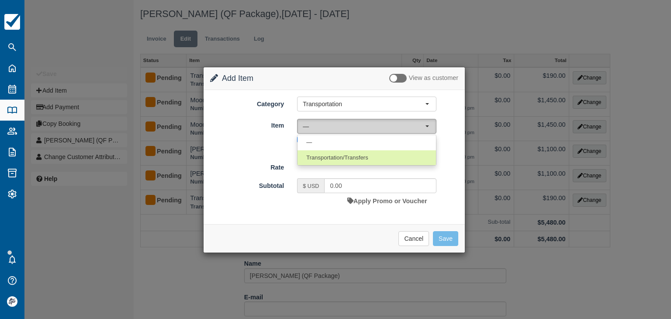
select select "17"
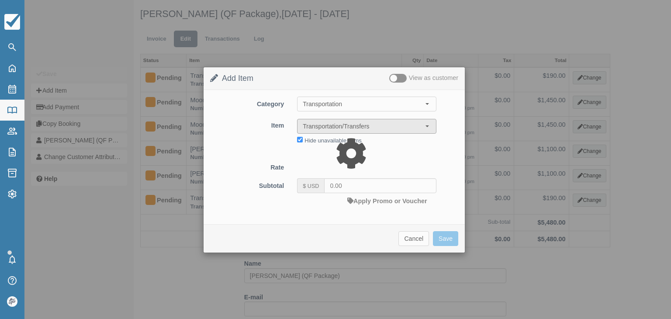
type input "45.00"
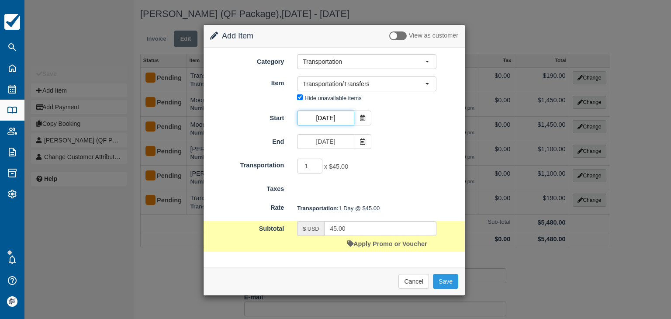
click at [332, 118] on input "Nov 16 2025" at bounding box center [325, 118] width 57 height 15
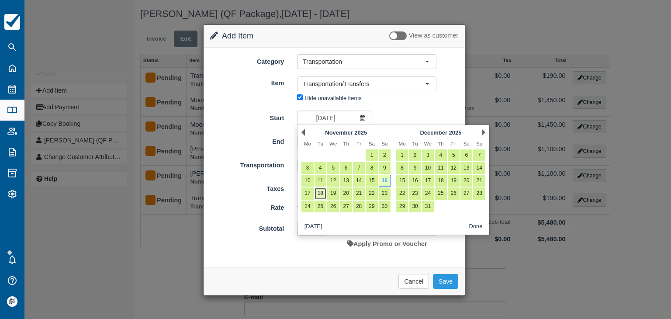
click at [322, 194] on link "18" at bounding box center [321, 193] width 12 height 12
type input "Nov 18 2025"
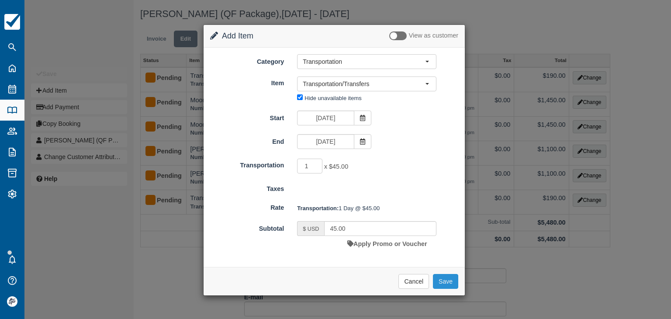
click at [444, 280] on button "Save" at bounding box center [445, 281] width 25 height 15
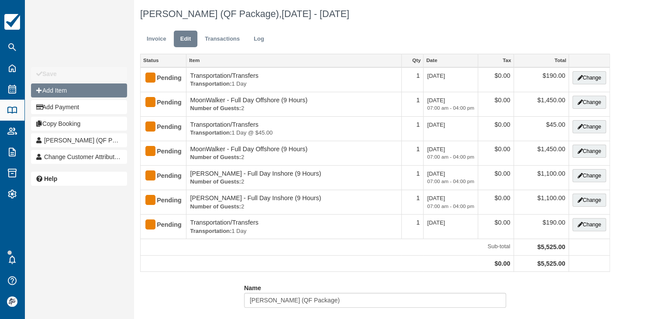
click at [86, 93] on button "Add Item" at bounding box center [79, 90] width 96 height 14
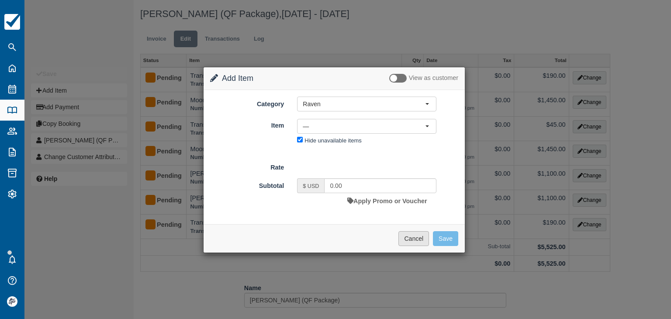
click at [419, 239] on button "Cancel" at bounding box center [413, 238] width 31 height 15
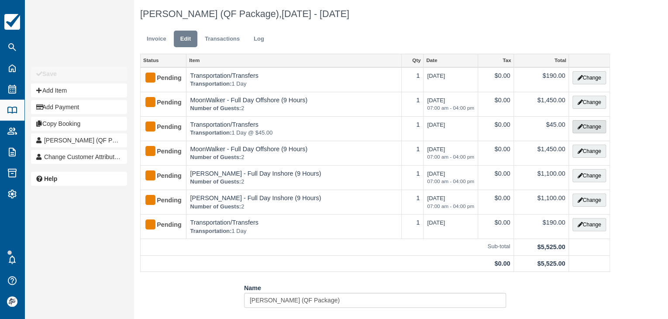
click at [582, 128] on button "Change" at bounding box center [589, 126] width 33 height 13
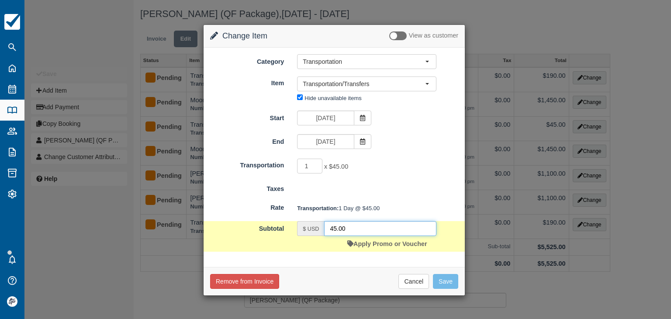
click at [353, 224] on input "45.00" at bounding box center [380, 228] width 112 height 15
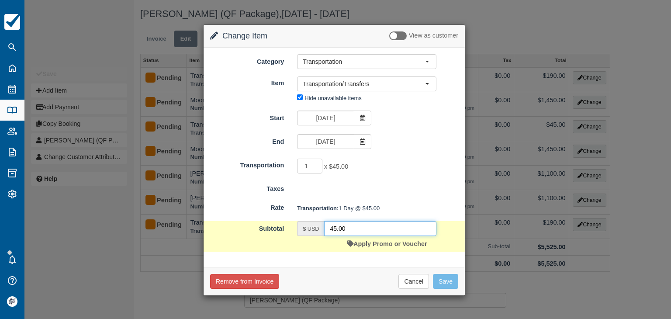
click at [355, 228] on input "45.00" at bounding box center [380, 228] width 112 height 15
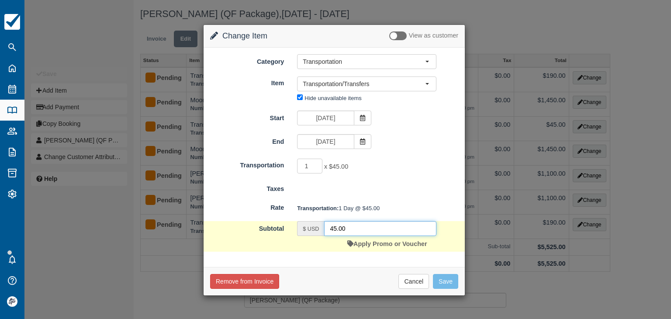
click at [355, 228] on input "45.00" at bounding box center [380, 228] width 112 height 15
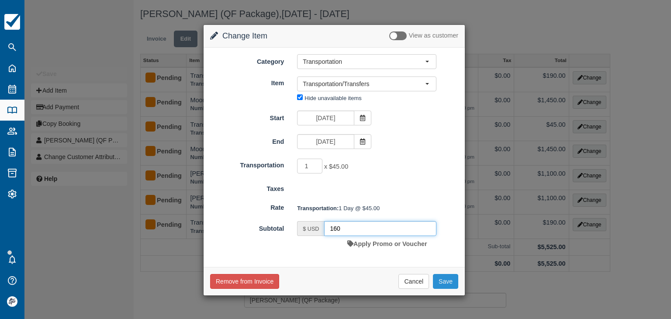
type input "160"
click at [442, 282] on button "Save" at bounding box center [445, 281] width 25 height 15
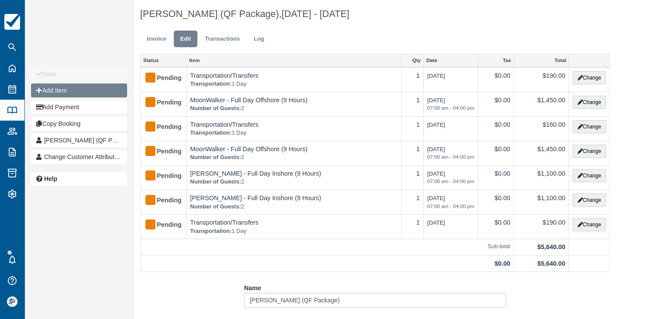
click at [65, 89] on button "Add Item" at bounding box center [79, 90] width 96 height 14
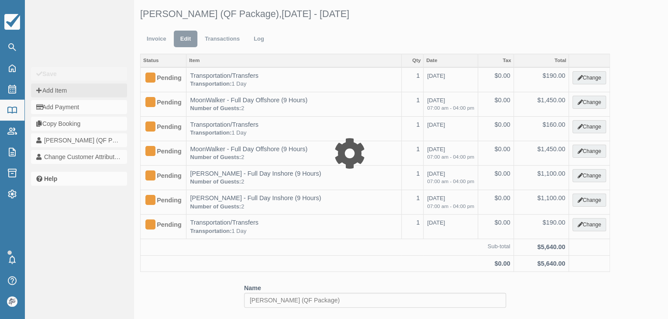
type input "0.00"
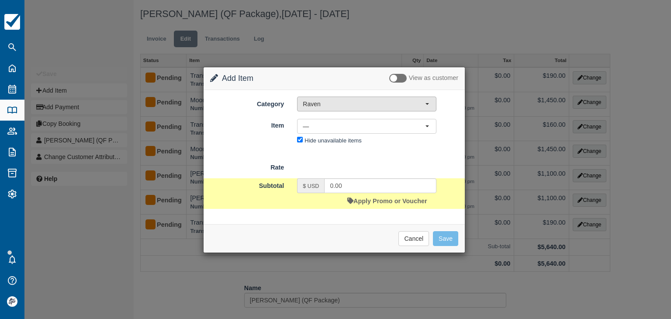
click at [353, 110] on button "Raven" at bounding box center [366, 104] width 139 height 15
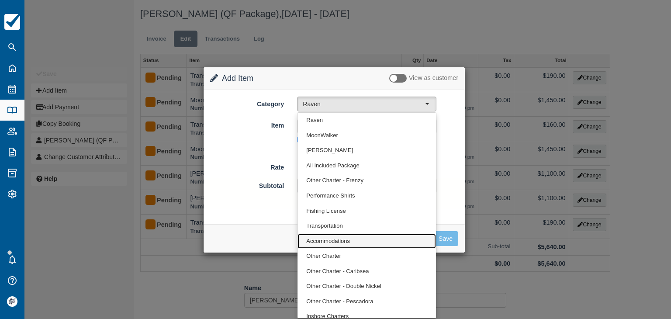
click at [334, 239] on span "Accommodations" at bounding box center [328, 241] width 44 height 8
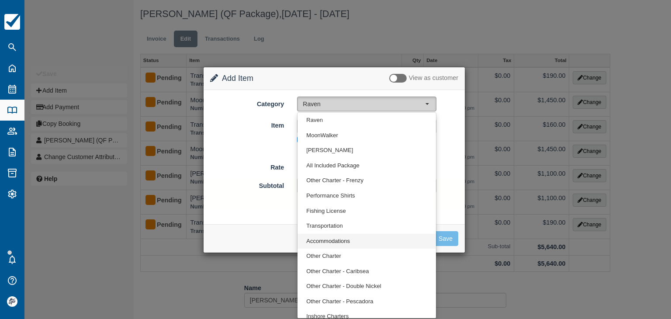
select select "9"
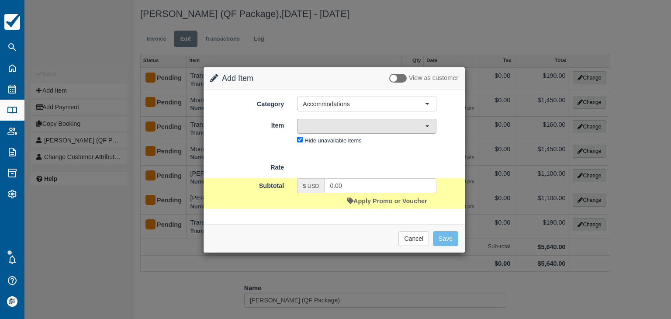
click at [327, 122] on span "—" at bounding box center [364, 126] width 122 height 9
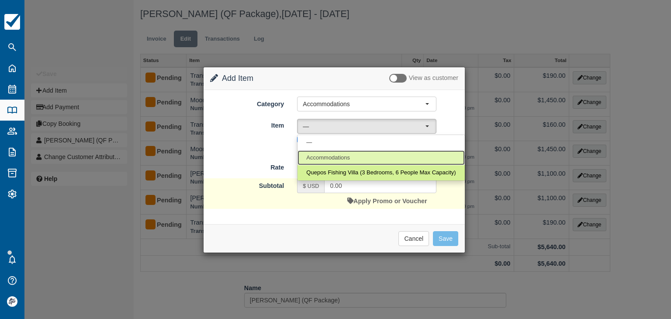
click at [336, 159] on span "Accommodations" at bounding box center [328, 158] width 44 height 8
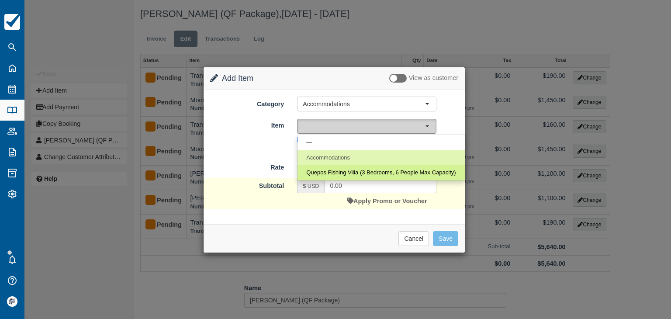
select select "13"
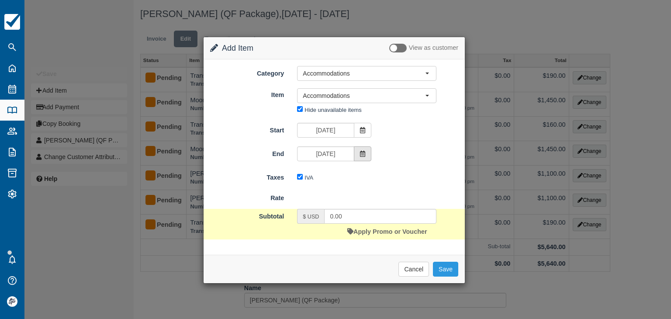
click at [361, 152] on icon at bounding box center [363, 154] width 6 height 6
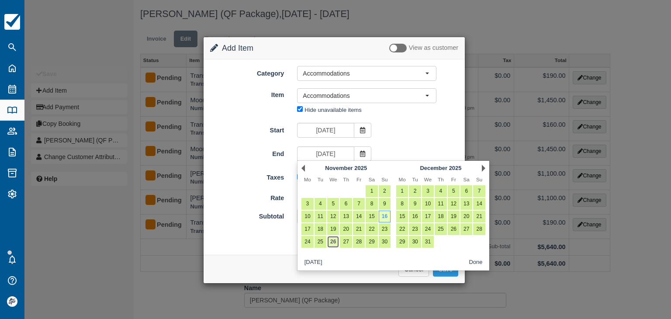
click at [335, 240] on link "26" at bounding box center [333, 242] width 12 height 12
type input "[DATE]"
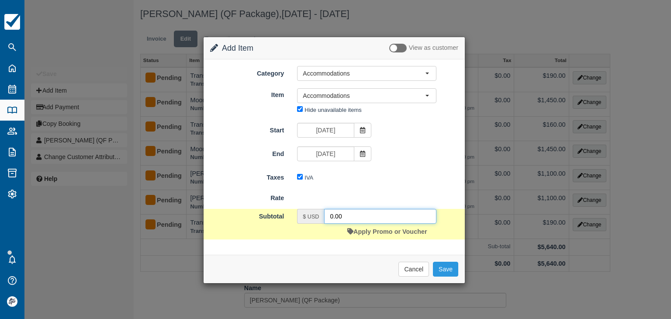
click at [349, 215] on input "0.00" at bounding box center [380, 216] width 112 height 15
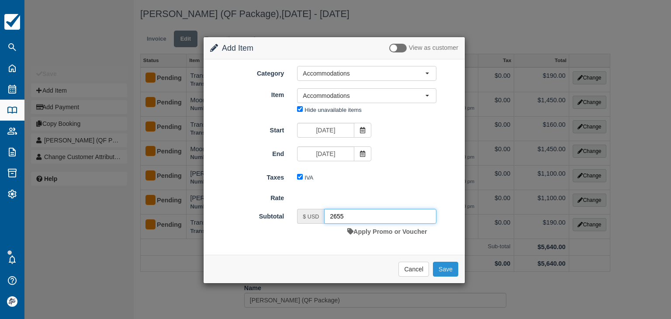
type input "2655"
click at [444, 266] on button "Save" at bounding box center [445, 269] width 25 height 15
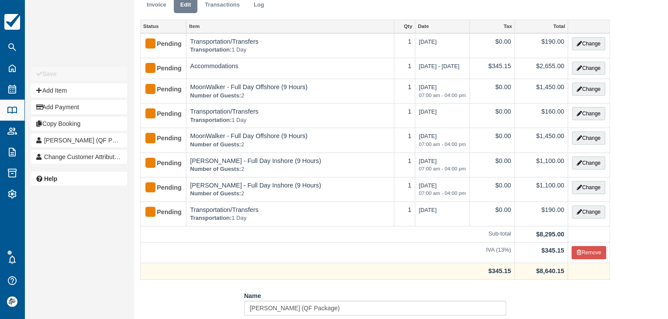
scroll to position [44, 0]
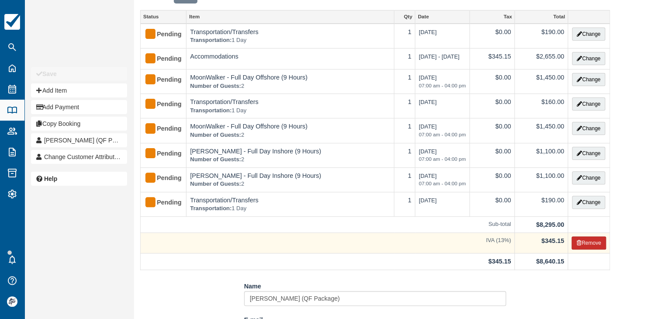
click at [588, 240] on button "Remove" at bounding box center [589, 242] width 35 height 13
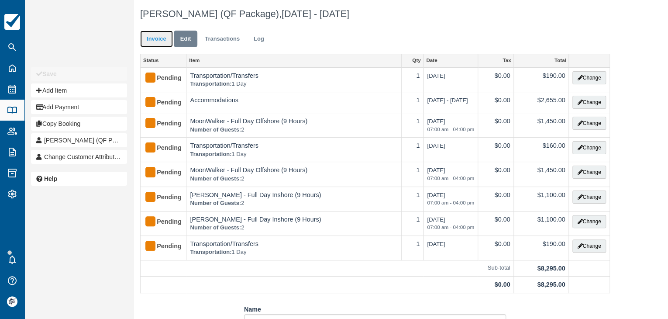
click at [161, 39] on link "Invoice" at bounding box center [156, 39] width 33 height 17
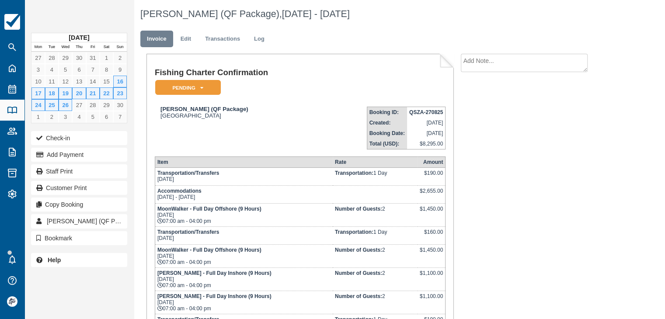
click at [483, 64] on textarea at bounding box center [524, 63] width 127 height 18
type textarea "B"
type textarea "Vuelos TBA Lead by email"
click at [483, 115] on button "Create" at bounding box center [480, 112] width 39 height 15
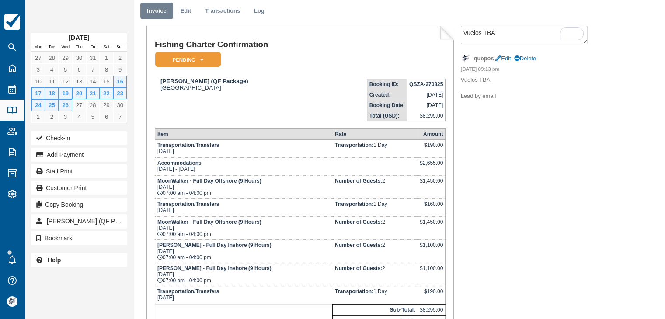
scroll to position [87, 0]
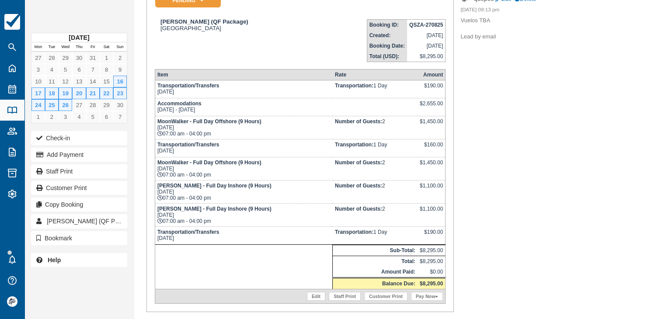
drag, startPoint x: 202, startPoint y: 126, endPoint x: 156, endPoint y: 122, distance: 46.5
click at [156, 122] on td "MoonWalker - Full Day Offshore (9 Hours) [DATE] 07:00 am - 04:00 pm" at bounding box center [244, 127] width 178 height 23
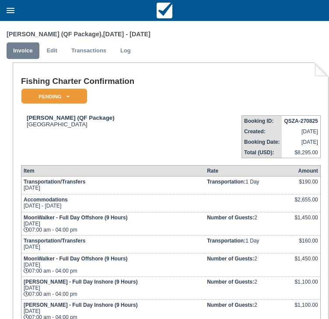
scroll to position [262, 0]
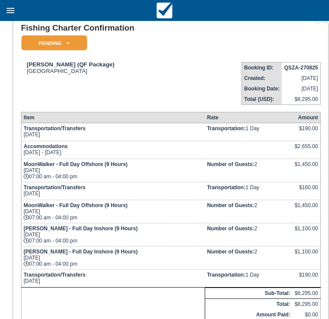
click at [77, 180] on td "MoonWalker - Full Day Offshore (9 Hours) [DATE] 07:00 am - 04:00 pm" at bounding box center [113, 170] width 184 height 23
drag, startPoint x: 69, startPoint y: 172, endPoint x: 25, endPoint y: 172, distance: 44.1
click at [25, 172] on td "MoonWalker - Full Day Offshore (9 Hours) [DATE] 07:00 am - 04:00 pm" at bounding box center [113, 170] width 184 height 23
click at [88, 179] on td "MoonWalker - Full Day Offshore (9 Hours) [DATE] 07:00 am - 04:00 pm" at bounding box center [113, 170] width 184 height 23
drag, startPoint x: 49, startPoint y: 172, endPoint x: 14, endPoint y: 169, distance: 35.5
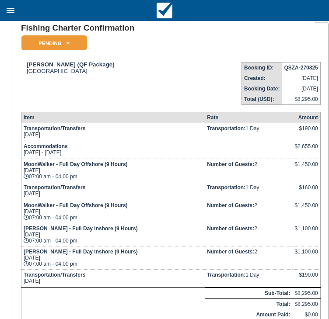
click at [14, 169] on div "Fishing Charter Confirmation Pending   Reserved Deposit Paid Waiting Cancelled …" at bounding box center [170, 182] width 315 height 346
click at [49, 175] on td "MoonWalker - Full Day Offshore (9 Hours) [DATE] 07:00 am - 04:00 pm" at bounding box center [113, 170] width 184 height 23
drag, startPoint x: 49, startPoint y: 172, endPoint x: 23, endPoint y: 166, distance: 26.8
click at [23, 166] on td "MoonWalker - Full Day Offshore (9 Hours) [DATE] 07:00 am - 04:00 pm" at bounding box center [113, 170] width 184 height 23
copy td "MoonWalker - Full Day Offshore (9 Hours) [DATE]"
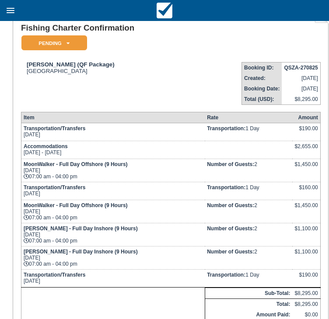
drag, startPoint x: 52, startPoint y: 213, endPoint x: 22, endPoint y: 208, distance: 29.6
click at [22, 208] on td "MoonWalker - Full Day Offshore (9 Hours) [DATE] 07:00 am - 04:00 pm" at bounding box center [113, 211] width 184 height 23
copy td "MoonWalker - Full Day Offshore (9 Hours) [DATE]"
drag, startPoint x: 49, startPoint y: 234, endPoint x: 24, endPoint y: 229, distance: 25.7
click at [24, 229] on td "[PERSON_NAME] - Full Day Inshore (9 Hours) [DATE] 07:00 am - 04:00 pm" at bounding box center [113, 234] width 184 height 23
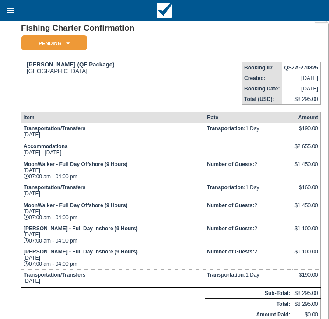
copy td "[PERSON_NAME] - Full Day Inshore (9 Hours) [DATE]"
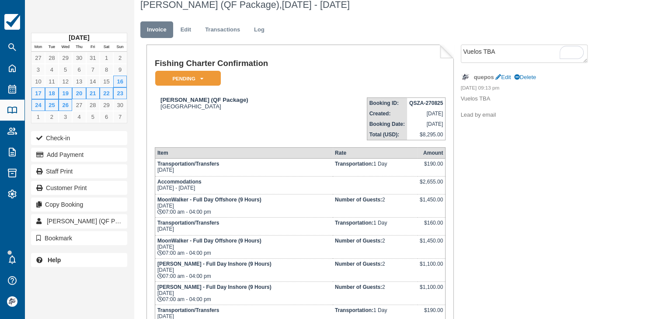
scroll to position [0, 0]
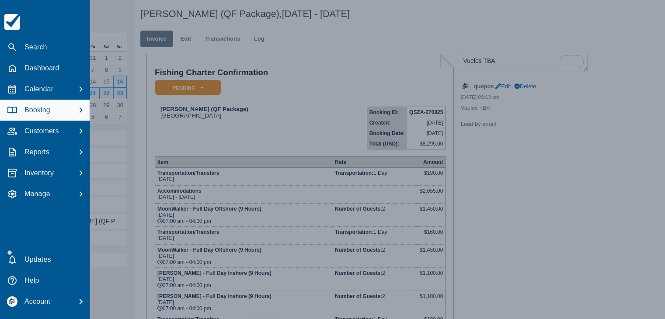
drag, startPoint x: 196, startPoint y: 126, endPoint x: 181, endPoint y: 132, distance: 16.3
click at [197, 126] on div at bounding box center [332, 159] width 665 height 319
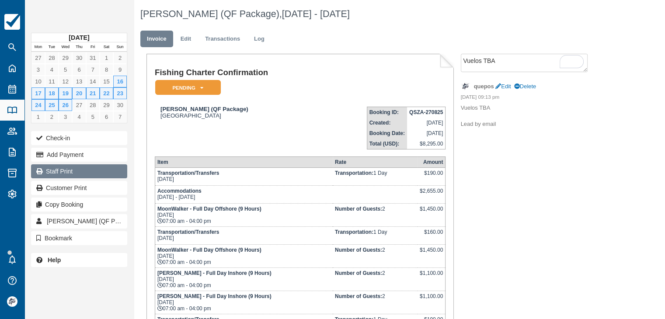
click at [68, 170] on link "Staff Print" at bounding box center [79, 171] width 96 height 14
